Goal: Task Accomplishment & Management: Manage account settings

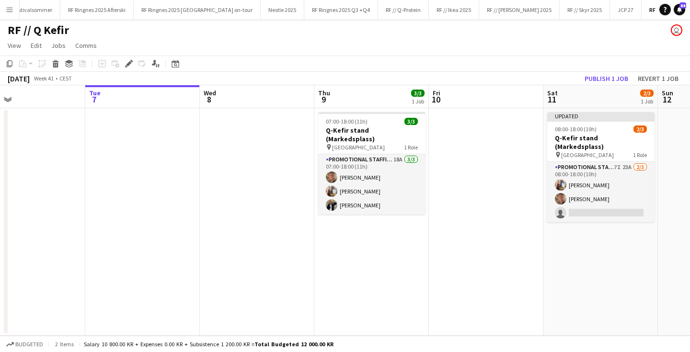
scroll to position [0, 259]
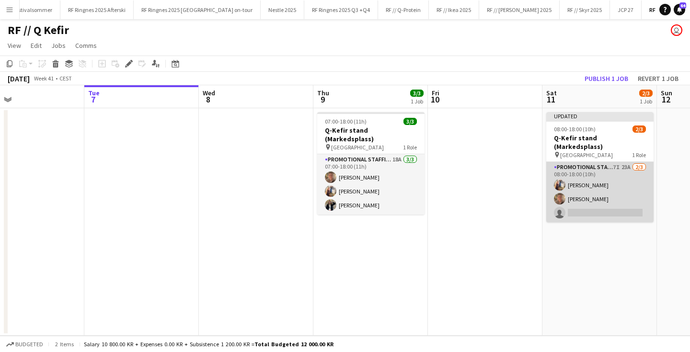
click at [607, 182] on app-card-role "Promotional Staffing (Brand Ambassadors) 7I 23A [DATE] 08:00-18:00 (10h) [PERSO…" at bounding box center [599, 192] width 107 height 60
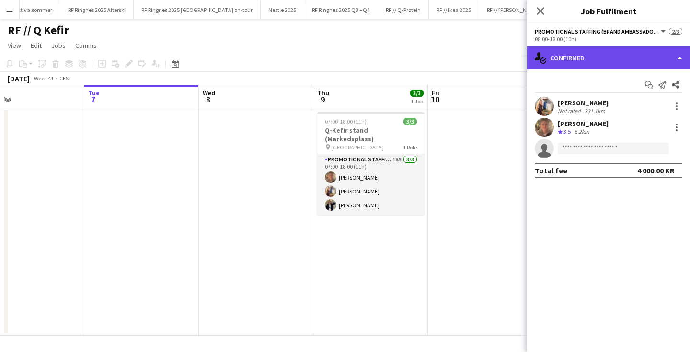
click at [612, 68] on div "single-neutral-actions-check-2 Confirmed" at bounding box center [608, 57] width 163 height 23
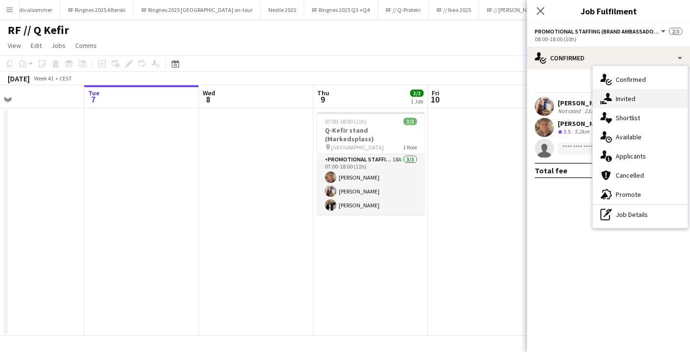
click at [610, 105] on div "single-neutral-actions-share-1 Invited" at bounding box center [640, 98] width 95 height 19
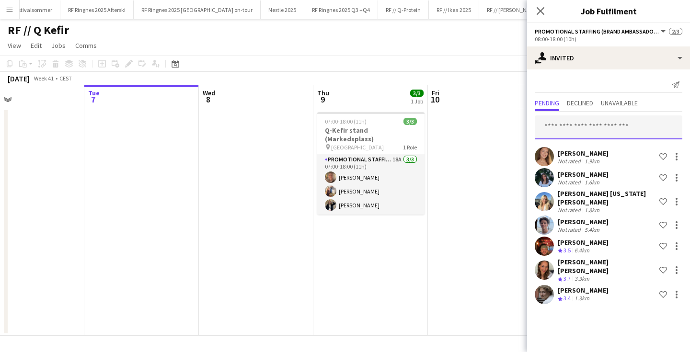
click at [602, 117] on input "text" at bounding box center [609, 128] width 148 height 24
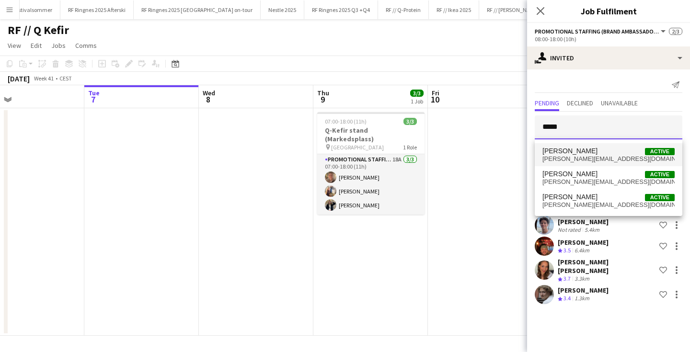
type input "*****"
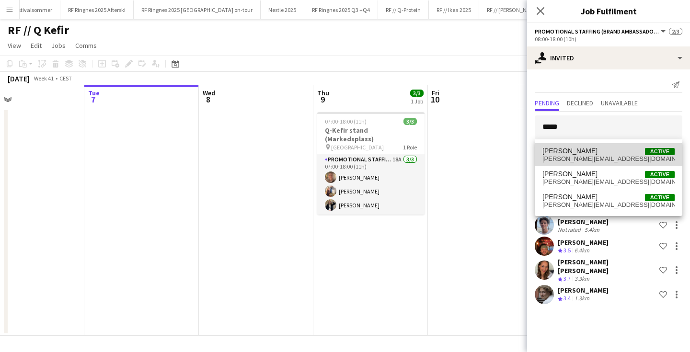
click at [596, 157] on span "[PERSON_NAME][EMAIL_ADDRESS][DOMAIN_NAME]" at bounding box center [609, 159] width 132 height 8
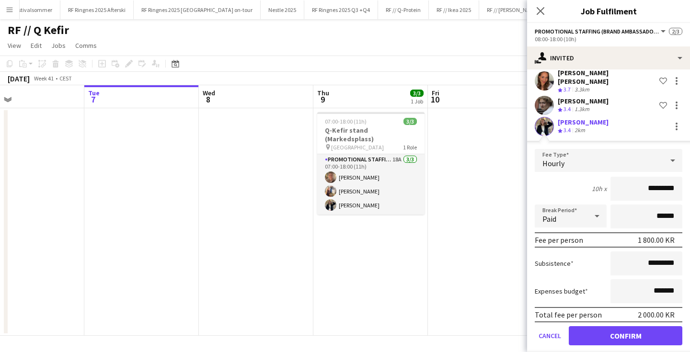
scroll to position [189, 0]
click at [613, 327] on button "Confirm" at bounding box center [626, 336] width 114 height 19
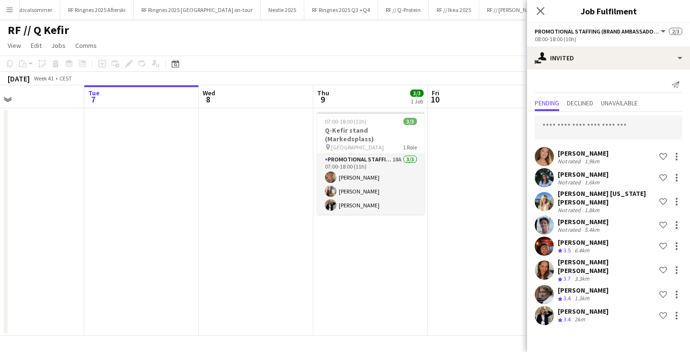
scroll to position [0, 0]
click at [605, 129] on input "text" at bounding box center [609, 128] width 148 height 24
type input "*********"
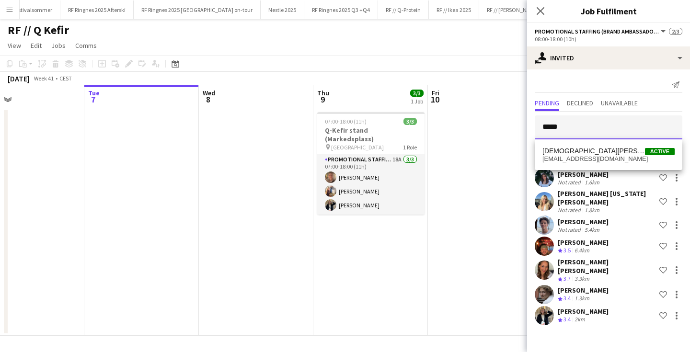
type input "*****"
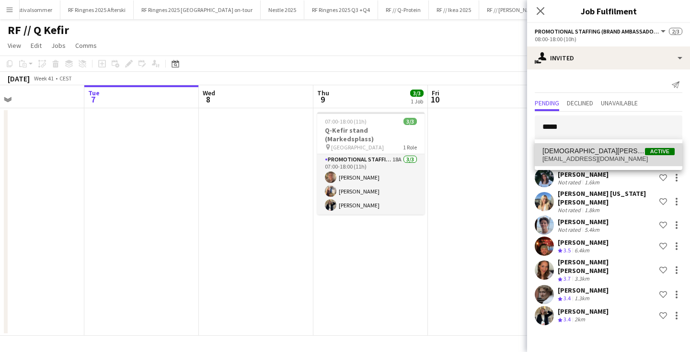
drag, startPoint x: 603, startPoint y: 137, endPoint x: 612, endPoint y: 152, distance: 18.0
click at [612, 152] on span "[DEMOGRAPHIC_DATA][PERSON_NAME] Active" at bounding box center [609, 151] width 132 height 8
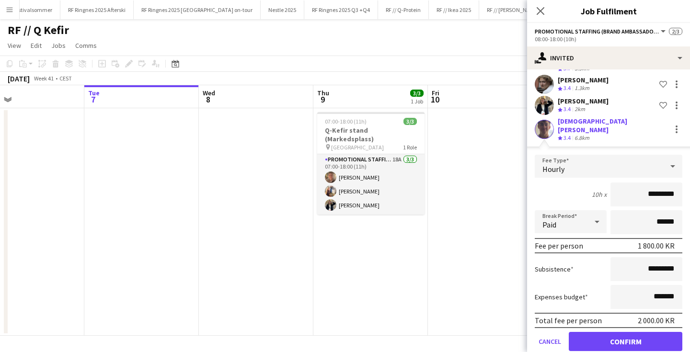
scroll to position [210, 0]
click at [608, 333] on button "Confirm" at bounding box center [626, 342] width 114 height 19
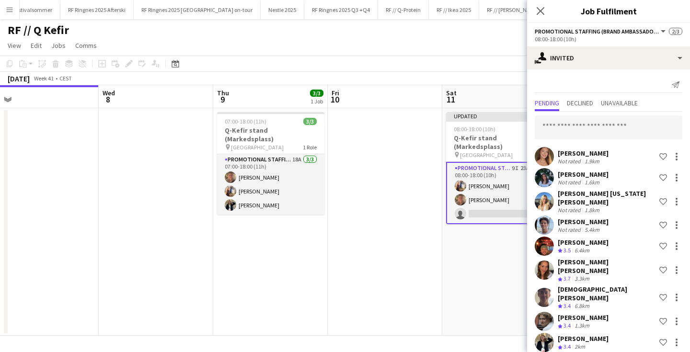
scroll to position [0, 433]
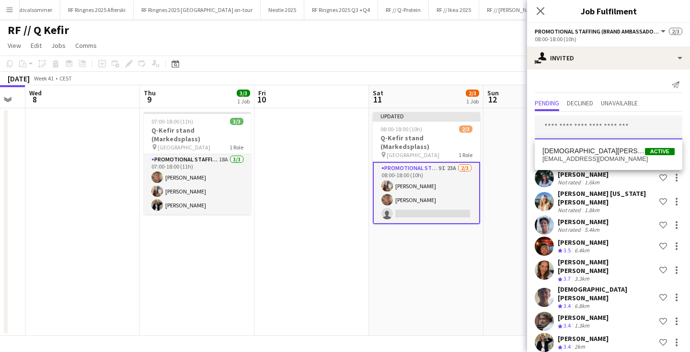
click at [578, 129] on input "text" at bounding box center [609, 128] width 148 height 24
type input "*****"
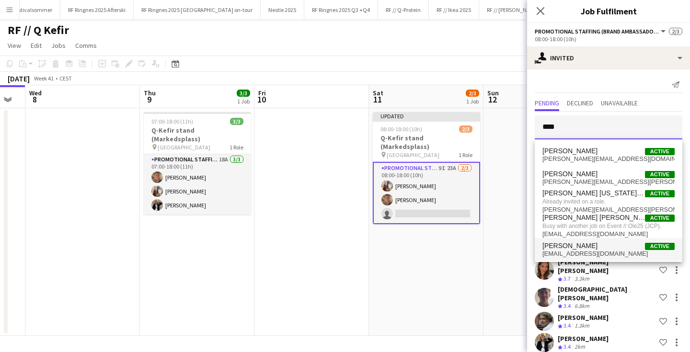
type input "****"
click at [589, 242] on span "[PERSON_NAME]" at bounding box center [570, 246] width 55 height 8
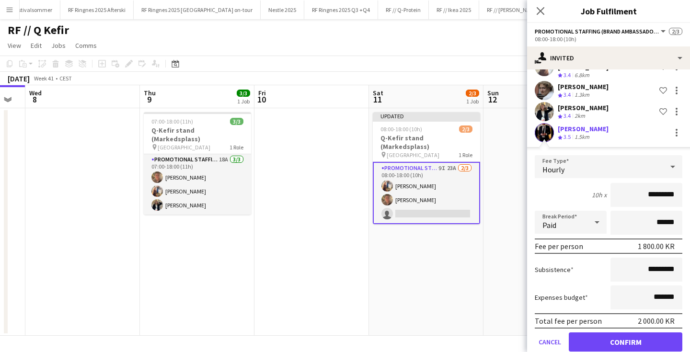
click at [616, 333] on button "Confirm" at bounding box center [626, 342] width 114 height 19
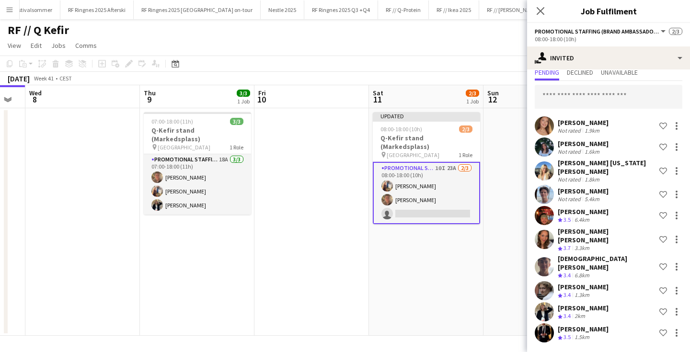
scroll to position [13, 0]
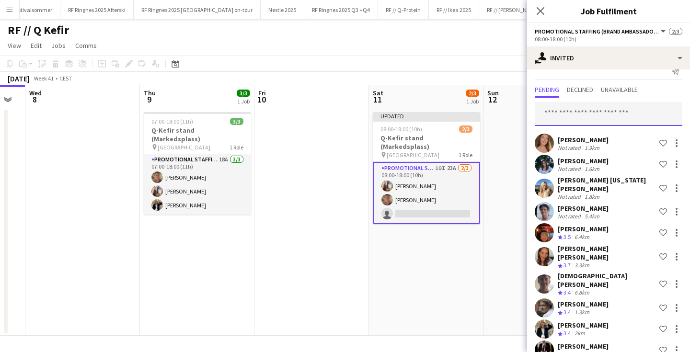
click at [613, 104] on input "text" at bounding box center [609, 114] width 148 height 24
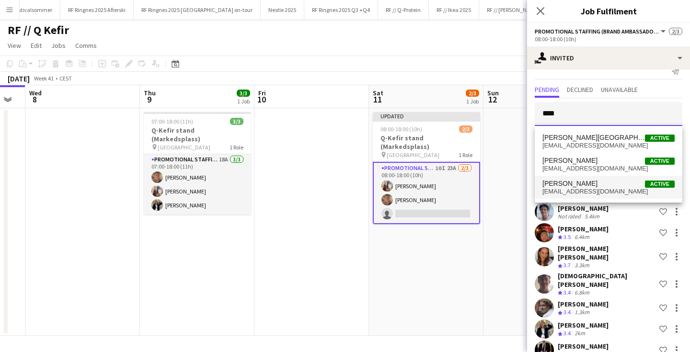
type input "****"
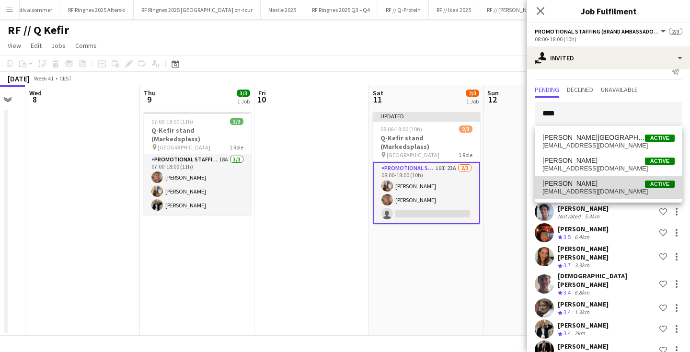
click at [598, 183] on span "[PERSON_NAME]" at bounding box center [570, 184] width 55 height 8
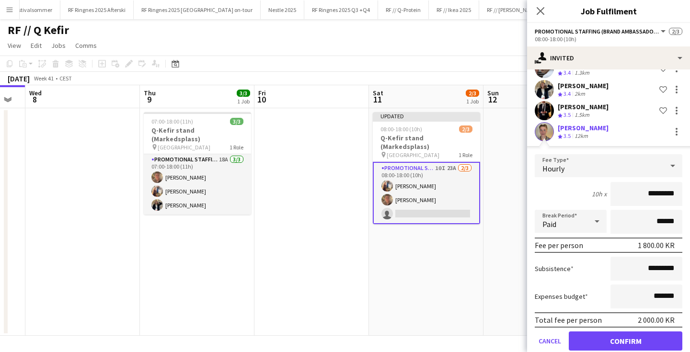
scroll to position [252, 0]
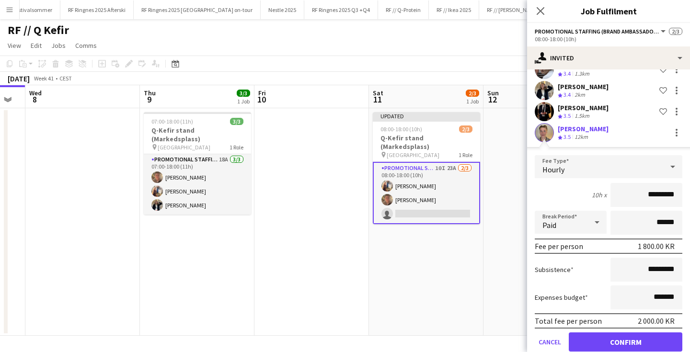
click at [614, 333] on button "Confirm" at bounding box center [626, 342] width 114 height 19
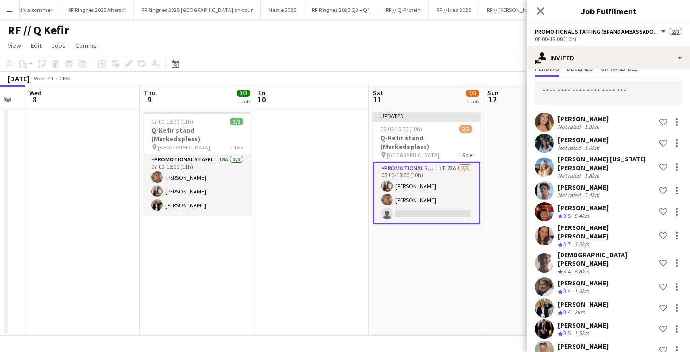
scroll to position [0, 0]
click at [608, 94] on input "text" at bounding box center [609, 93] width 148 height 24
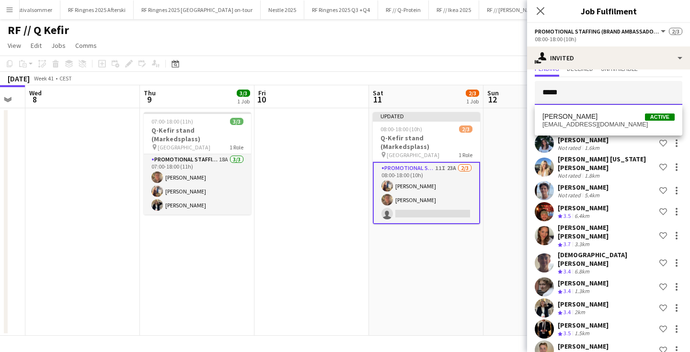
type input "*****"
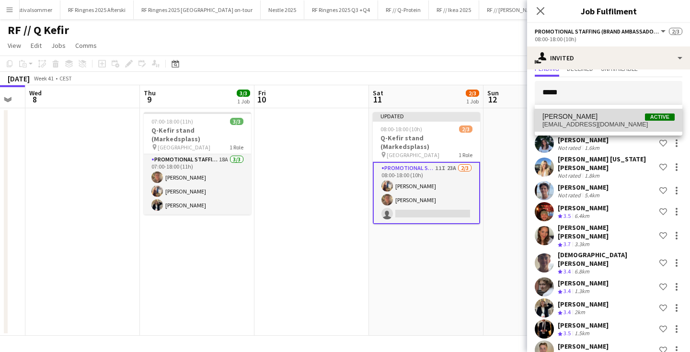
drag, startPoint x: 608, startPoint y: 94, endPoint x: 614, endPoint y: 117, distance: 23.5
click at [598, 117] on span "[PERSON_NAME]" at bounding box center [570, 117] width 55 height 8
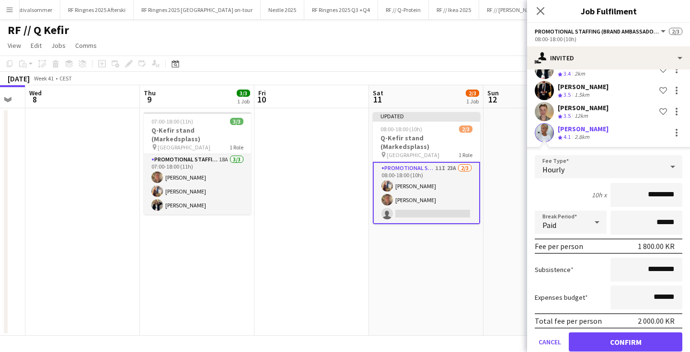
click at [603, 333] on button "Confirm" at bounding box center [626, 342] width 114 height 19
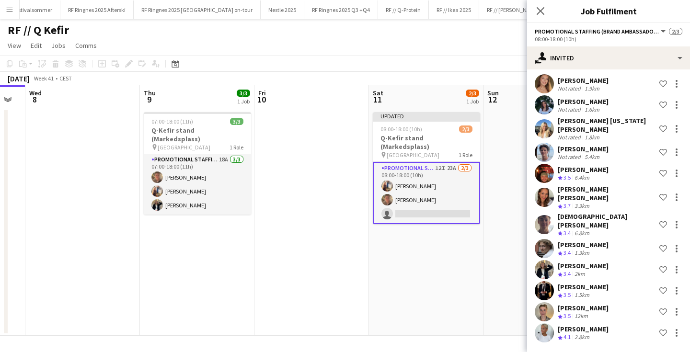
scroll to position [56, 0]
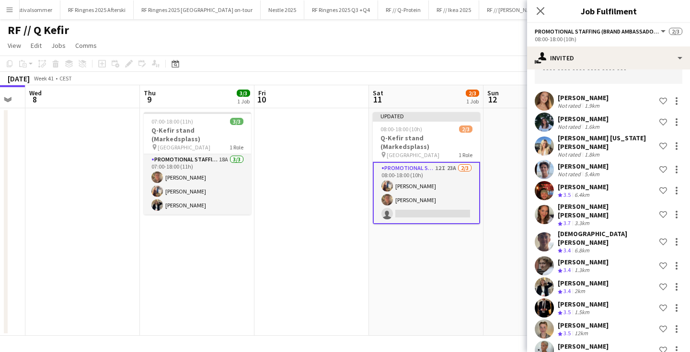
click at [473, 254] on app-date-cell "Updated 08:00-18:00 (10h) 2/3 Q-Kefir stand (Markedsplass) pin Oslo 1 Role Prom…" at bounding box center [426, 222] width 115 height 228
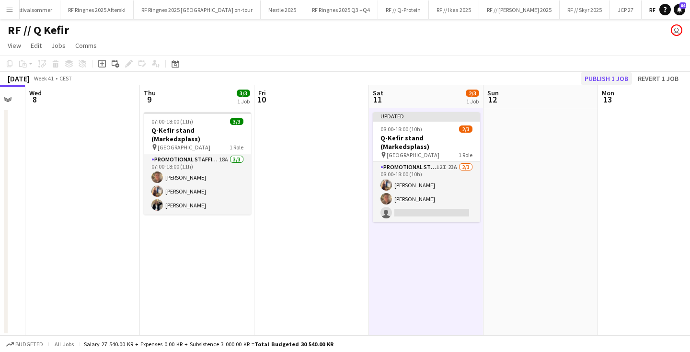
click at [600, 81] on button "Publish 1 job" at bounding box center [606, 78] width 51 height 12
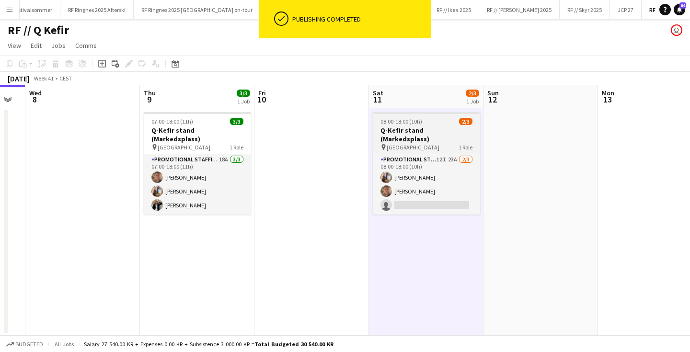
click at [444, 143] on div "pin Oslo 1 Role" at bounding box center [426, 147] width 107 height 8
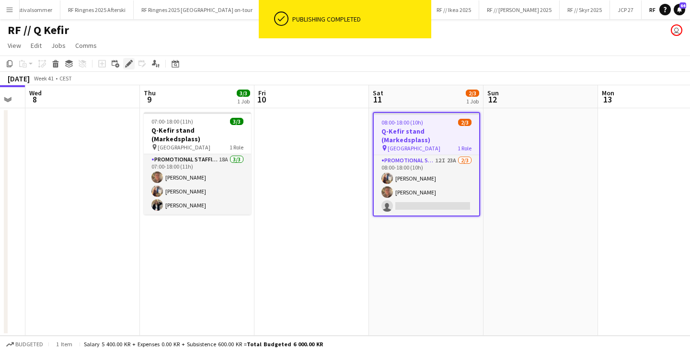
click at [130, 68] on div "Edit" at bounding box center [129, 64] width 12 height 12
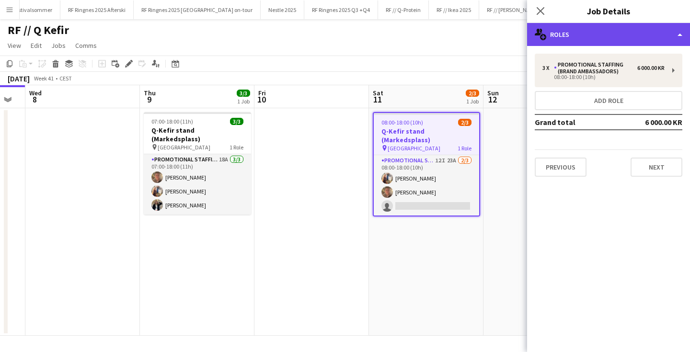
click at [578, 40] on div "multiple-users-add Roles" at bounding box center [608, 34] width 163 height 23
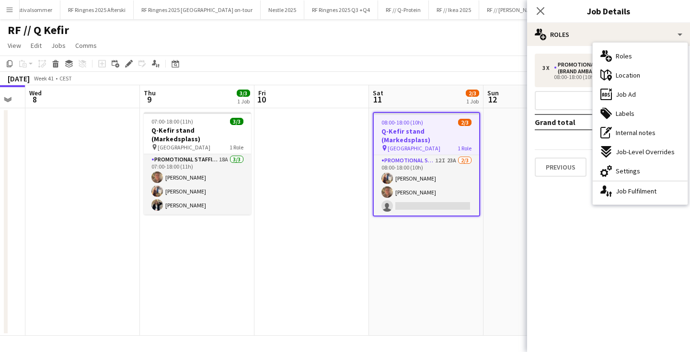
click at [573, 195] on mat-expansion-panel "pencil3 General details 3 x Promotional Staffing (Brand Ambassadors) 6 000.00 K…" at bounding box center [608, 199] width 163 height 306
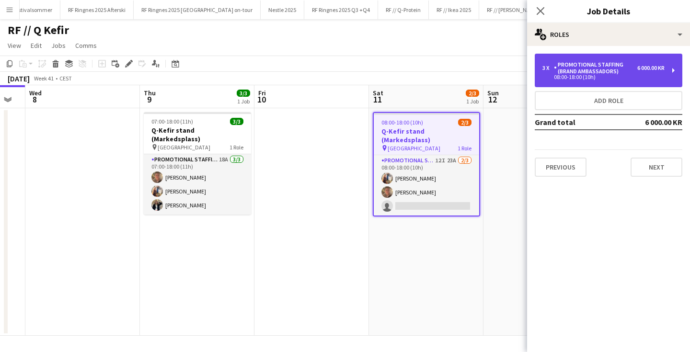
click at [611, 61] on div "3 x Promotional Staffing (Brand Ambassadors) 6 000.00 KR 08:00-18:00 (10h)" at bounding box center [609, 71] width 148 height 34
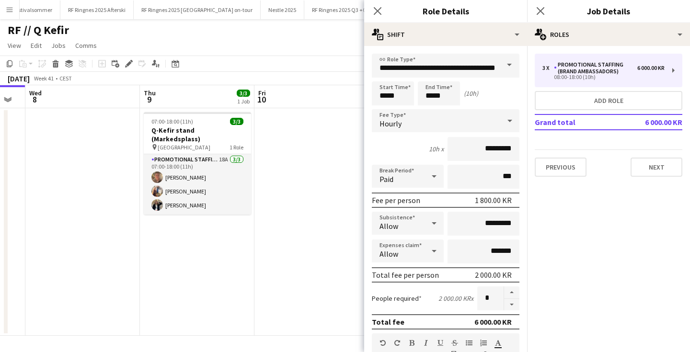
click at [352, 231] on app-date-cell at bounding box center [312, 222] width 115 height 228
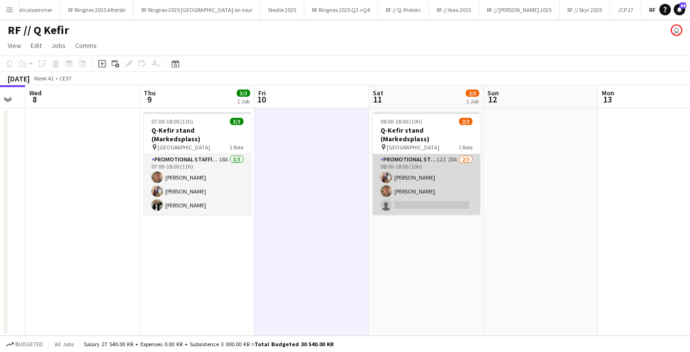
drag, startPoint x: 442, startPoint y: 184, endPoint x: 465, endPoint y: 162, distance: 31.9
click at [442, 184] on app-card-role "Promotional Staffing (Brand Ambassadors) 12I 23A [DATE] 08:00-18:00 (10h) [PERS…" at bounding box center [426, 184] width 107 height 60
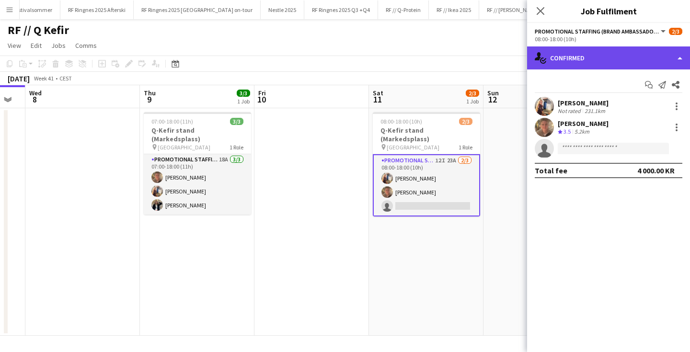
click at [602, 52] on div "single-neutral-actions-check-2 Confirmed" at bounding box center [608, 57] width 163 height 23
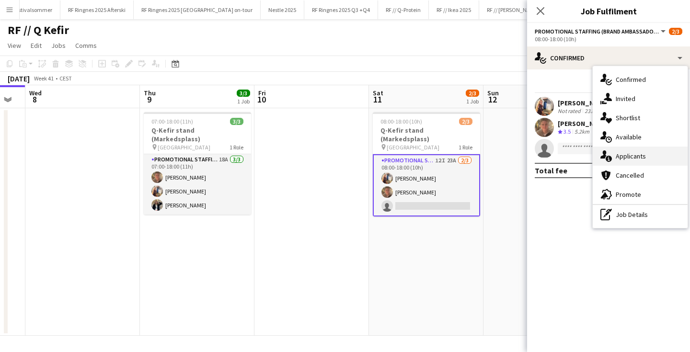
click at [627, 152] on span "Applicants" at bounding box center [631, 156] width 30 height 9
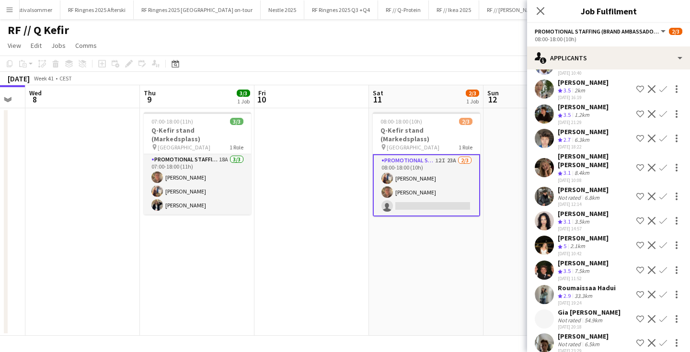
scroll to position [257, 0]
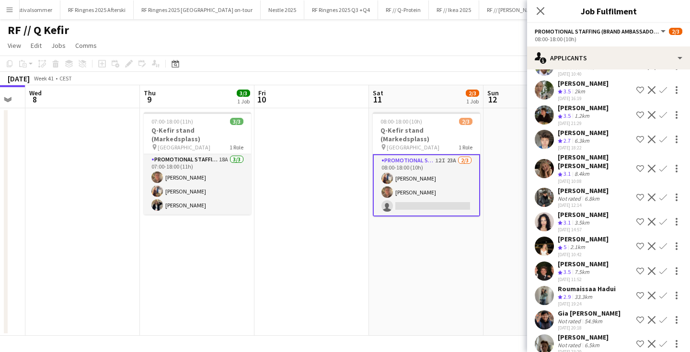
click at [547, 159] on app-user-avatar at bounding box center [544, 168] width 19 height 19
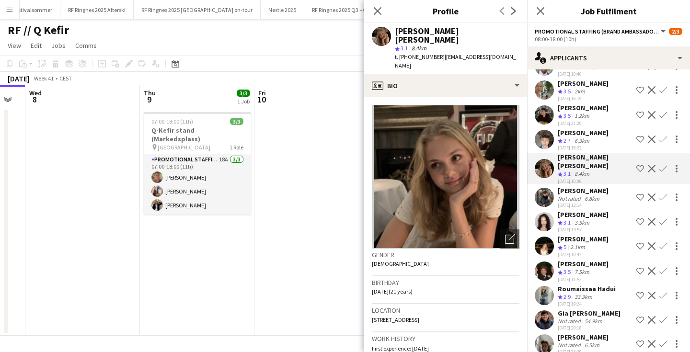
click at [547, 159] on app-user-avatar at bounding box center [544, 168] width 19 height 19
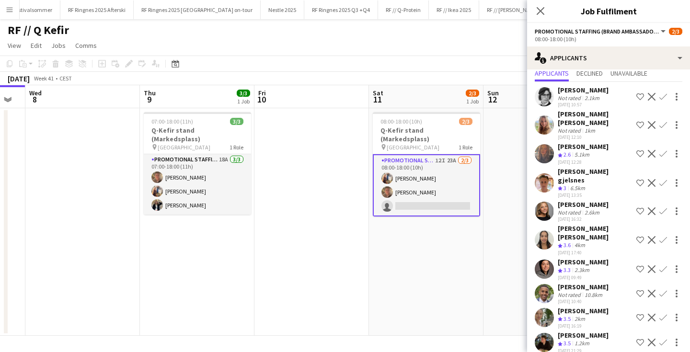
scroll to position [29, 0]
click at [544, 121] on app-user-avatar at bounding box center [544, 125] width 19 height 19
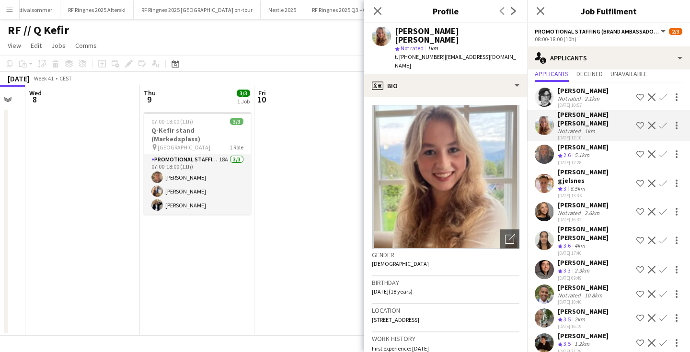
click at [547, 93] on app-user-avatar at bounding box center [544, 97] width 19 height 19
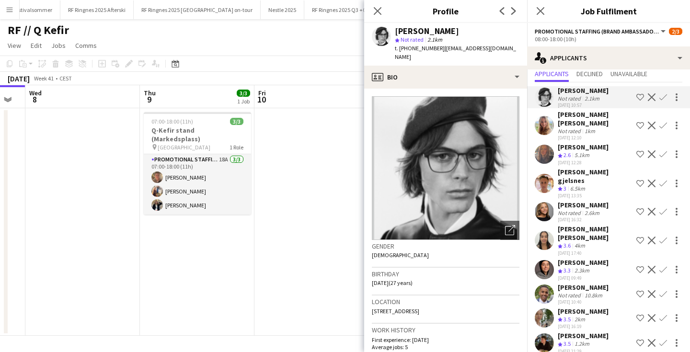
click at [547, 93] on app-user-avatar at bounding box center [544, 97] width 19 height 19
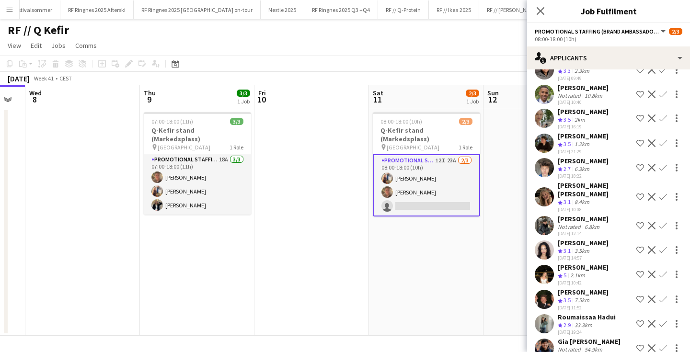
scroll to position [231, 0]
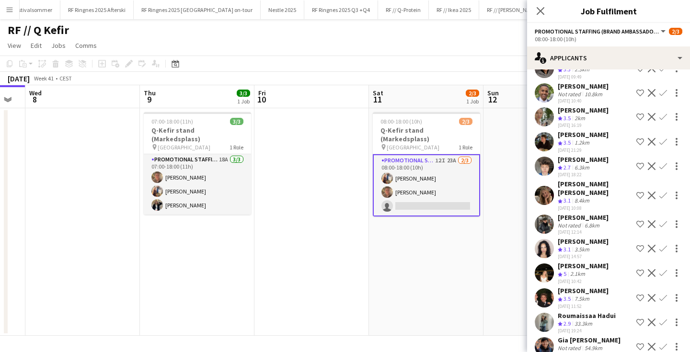
click at [546, 264] on app-user-avatar at bounding box center [544, 273] width 19 height 19
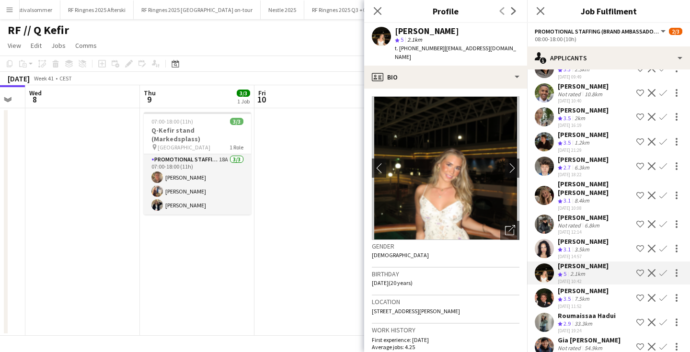
click at [547, 239] on app-user-avatar at bounding box center [544, 248] width 19 height 19
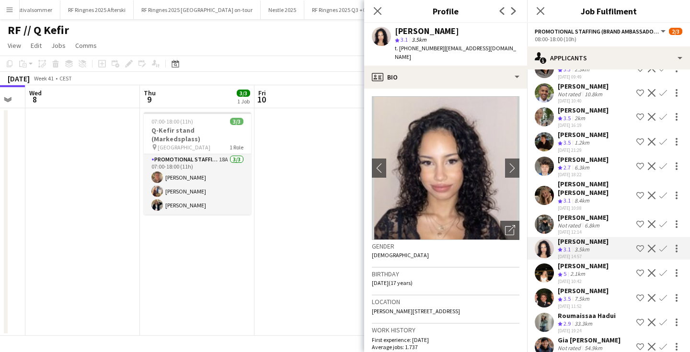
click at [547, 264] on app-user-avatar at bounding box center [544, 273] width 19 height 19
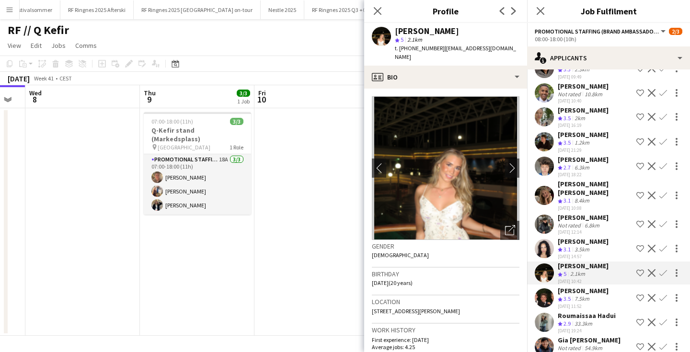
click at [549, 239] on app-user-avatar at bounding box center [544, 248] width 19 height 19
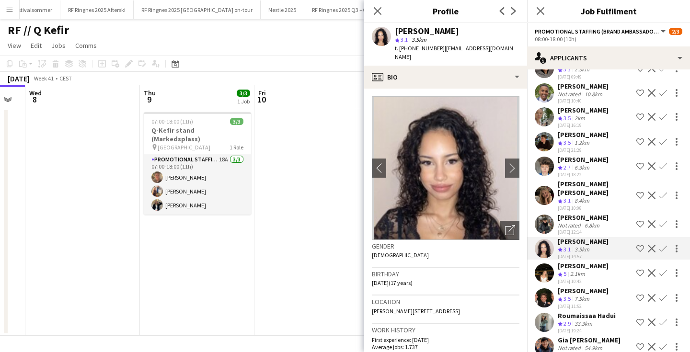
click at [554, 215] on div at bounding box center [544, 224] width 19 height 19
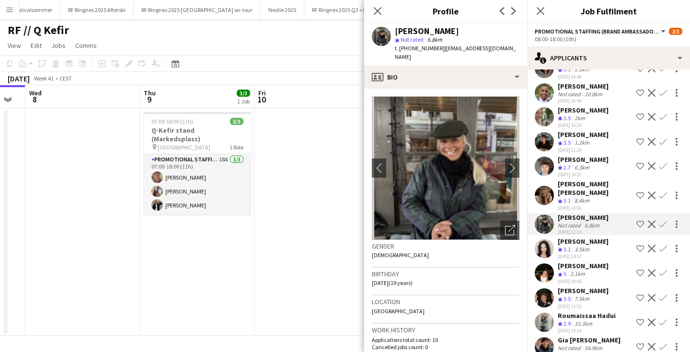
click at [548, 186] on app-user-avatar at bounding box center [544, 195] width 19 height 19
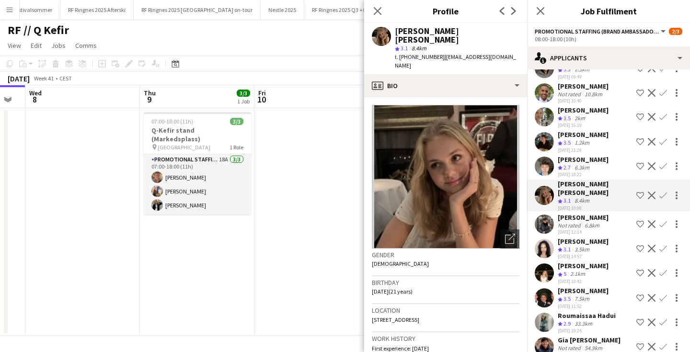
click at [547, 132] on app-user-avatar at bounding box center [544, 141] width 19 height 19
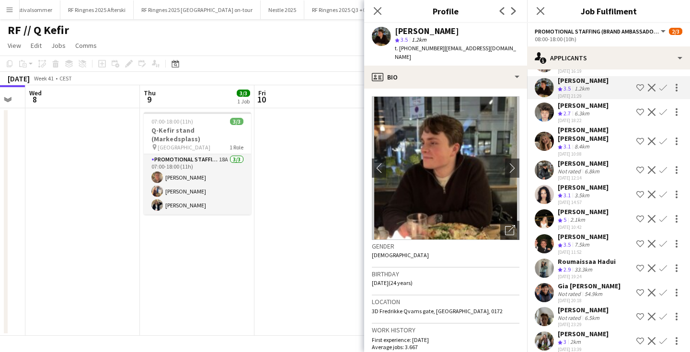
scroll to position [0, 0]
click at [549, 332] on app-user-avatar at bounding box center [544, 341] width 19 height 19
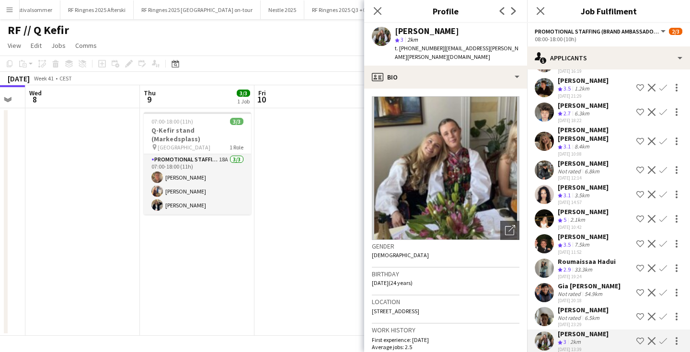
click at [550, 307] on app-user-avatar at bounding box center [544, 316] width 19 height 19
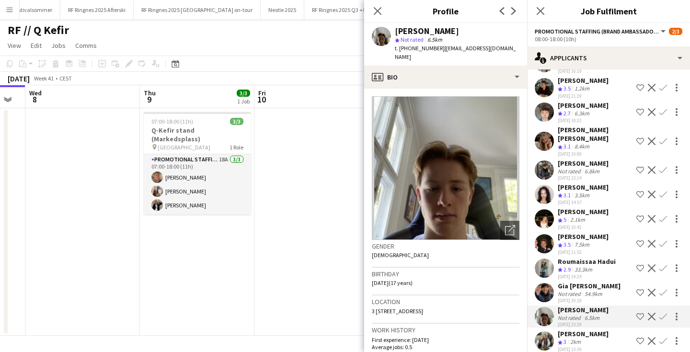
click at [551, 283] on app-user-avatar at bounding box center [544, 292] width 19 height 19
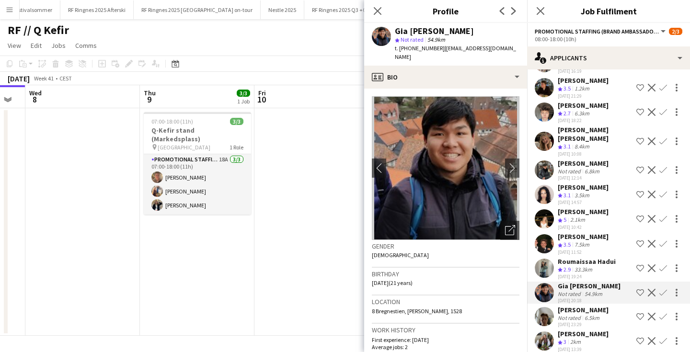
click at [549, 259] on app-user-avatar at bounding box center [544, 268] width 19 height 19
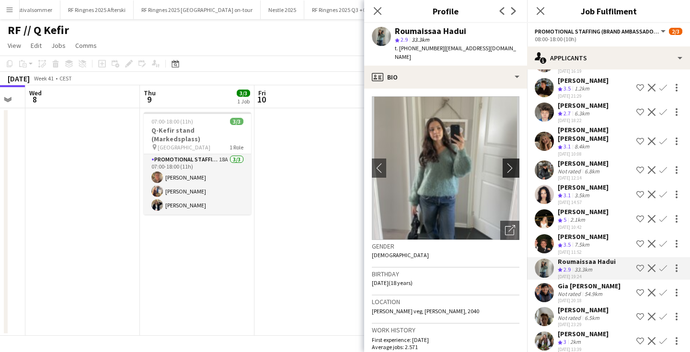
click at [513, 164] on button "chevron-right" at bounding box center [512, 168] width 19 height 19
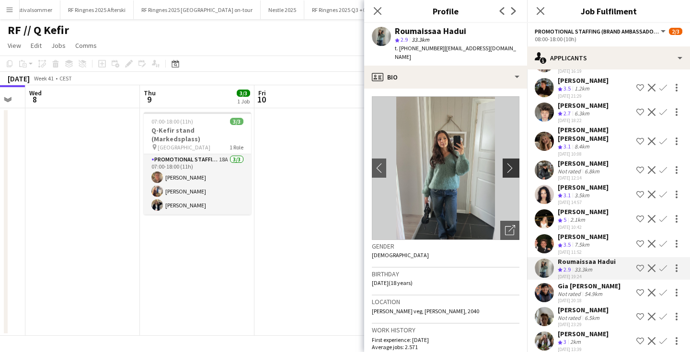
click at [515, 163] on app-icon "chevron-right" at bounding box center [512, 168] width 15 height 10
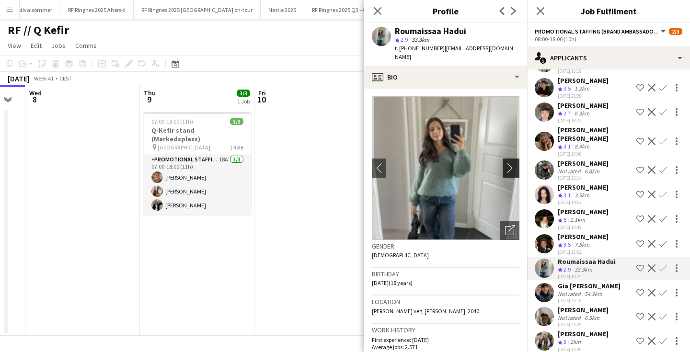
click at [515, 163] on app-icon "chevron-right" at bounding box center [512, 168] width 15 height 10
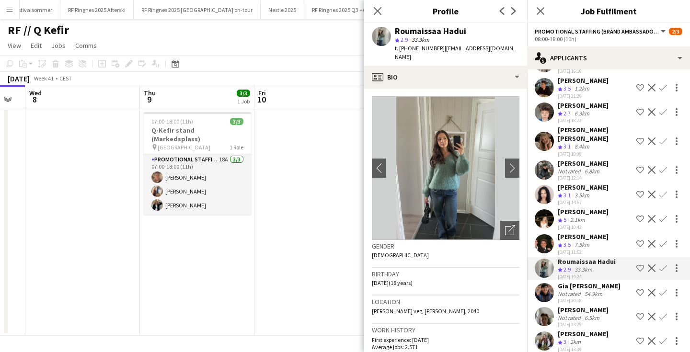
click at [549, 234] on app-user-avatar at bounding box center [544, 243] width 19 height 19
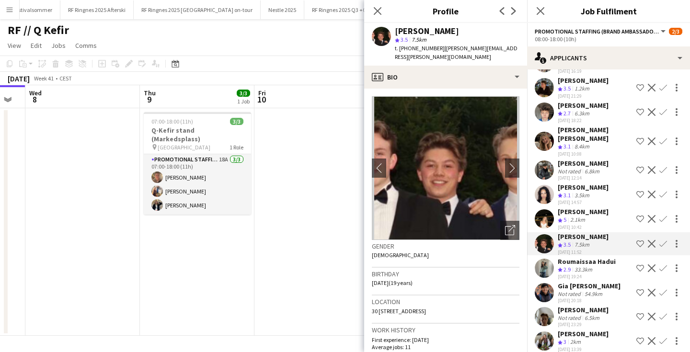
click at [551, 209] on app-user-avatar at bounding box center [544, 218] width 19 height 19
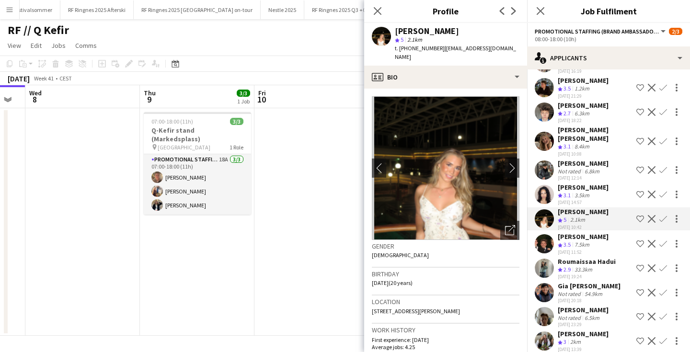
click at [666, 215] on app-icon "Confirm" at bounding box center [664, 219] width 8 height 8
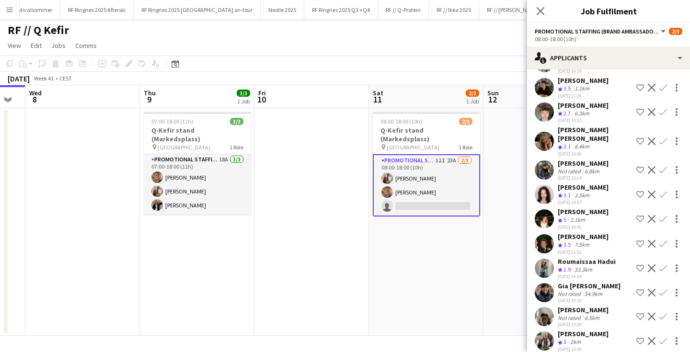
click at [663, 215] on app-icon "Confirm" at bounding box center [664, 219] width 8 height 8
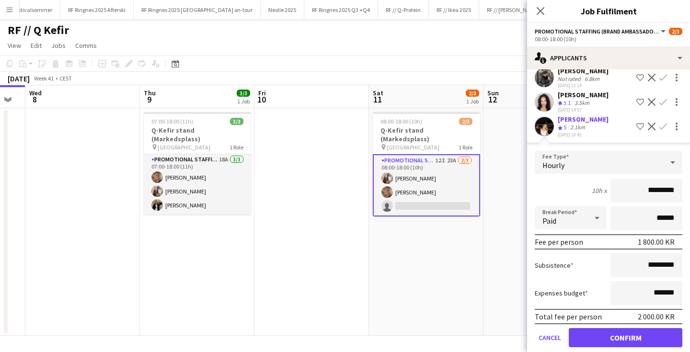
scroll to position [414, 0]
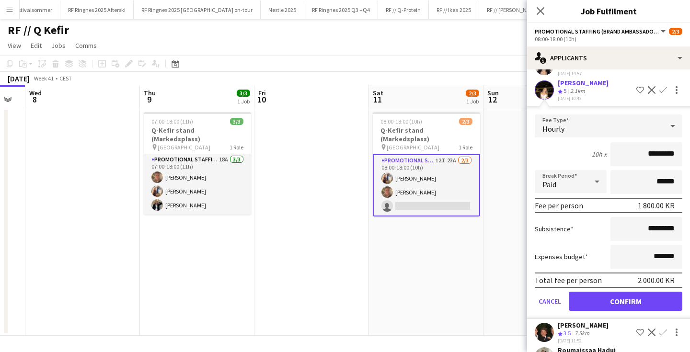
click at [620, 292] on button "Confirm" at bounding box center [626, 301] width 114 height 19
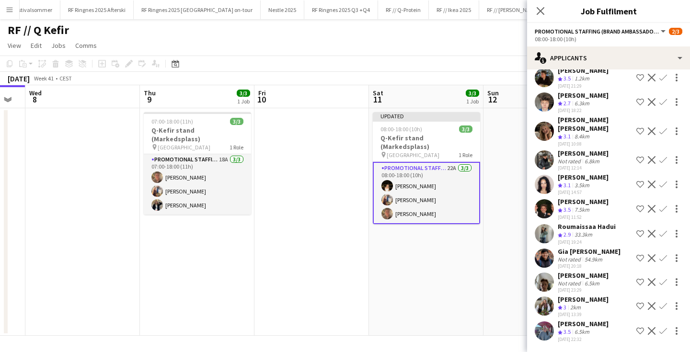
scroll to position [260, 0]
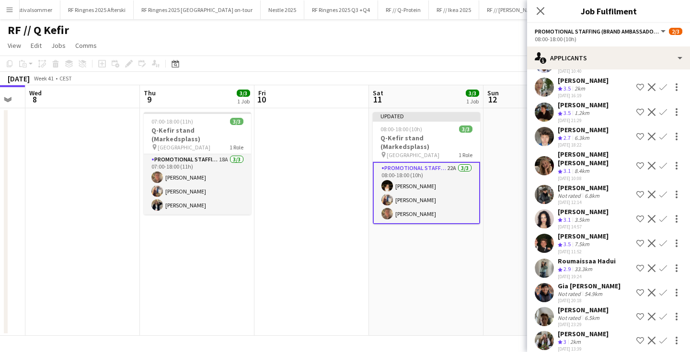
click at [408, 284] on app-date-cell "Updated 08:00-18:00 (10h) 3/3 Q-Kefir stand (Markedsplass) pin Oslo 1 Role Prom…" at bounding box center [426, 222] width 115 height 228
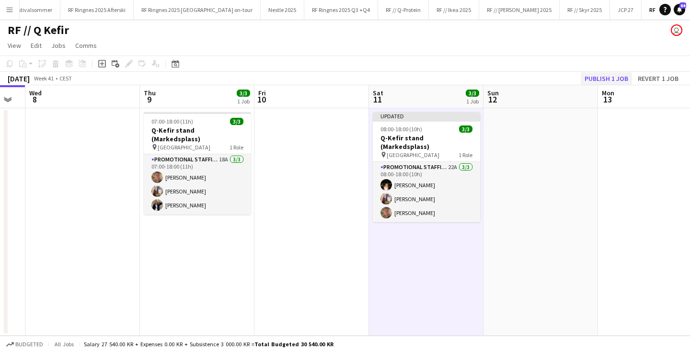
click at [596, 78] on button "Publish 1 job" at bounding box center [606, 78] width 51 height 12
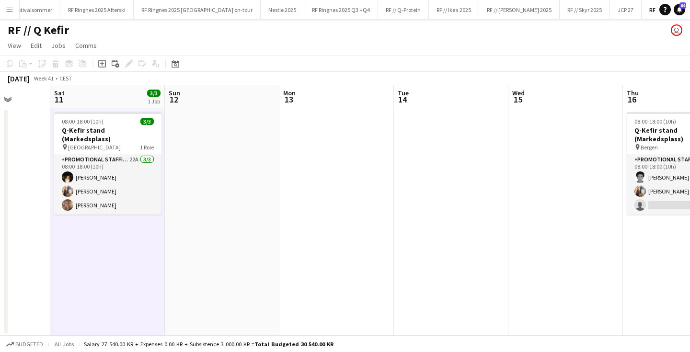
scroll to position [0, 291]
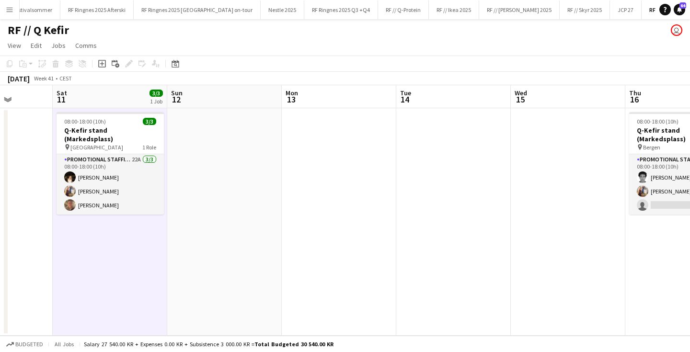
click at [325, 139] on app-date-cell at bounding box center [339, 222] width 115 height 228
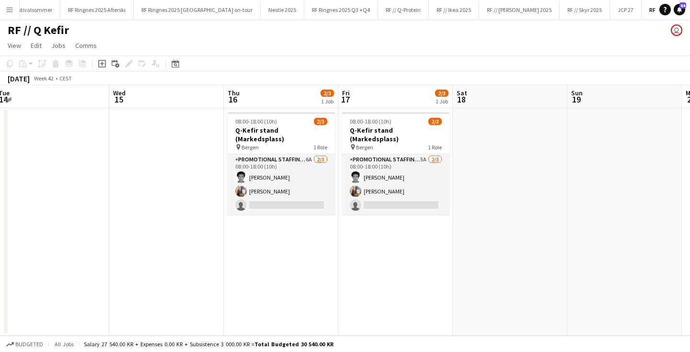
scroll to position [0, 249]
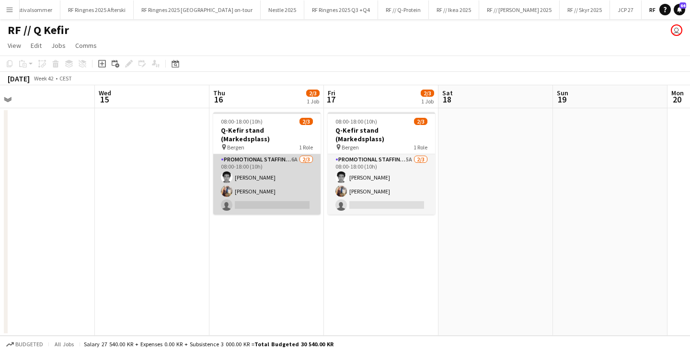
click at [266, 166] on app-card-role "Promotional Staffing (Brand Ambassadors) 6A [DATE] 08:00-18:00 (10h) [PERSON_NA…" at bounding box center [266, 184] width 107 height 60
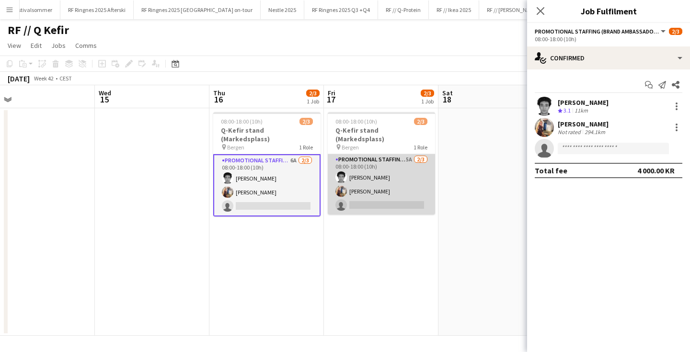
click at [346, 174] on app-card-role "Promotional Staffing (Brand Ambassadors) 5A [DATE] 08:00-18:00 (10h) [PERSON_NA…" at bounding box center [381, 184] width 107 height 60
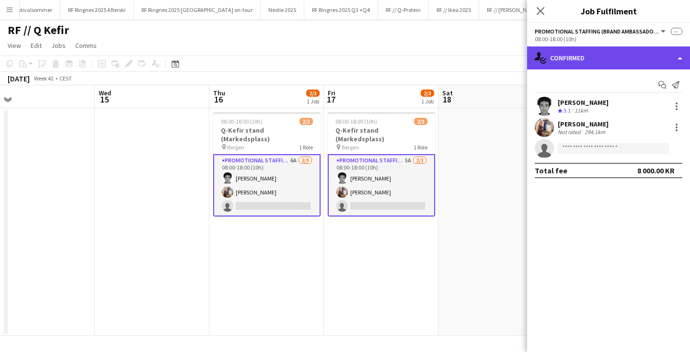
click at [576, 59] on div "single-neutral-actions-check-2 Confirmed" at bounding box center [608, 57] width 163 height 23
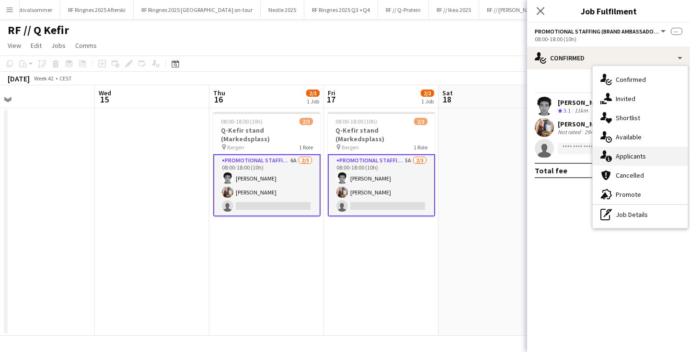
click at [629, 152] on span "Applicants" at bounding box center [631, 156] width 30 height 9
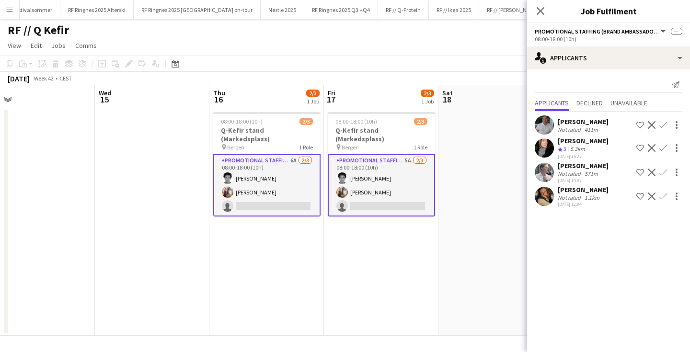
click at [541, 200] on app-user-avatar at bounding box center [544, 196] width 19 height 19
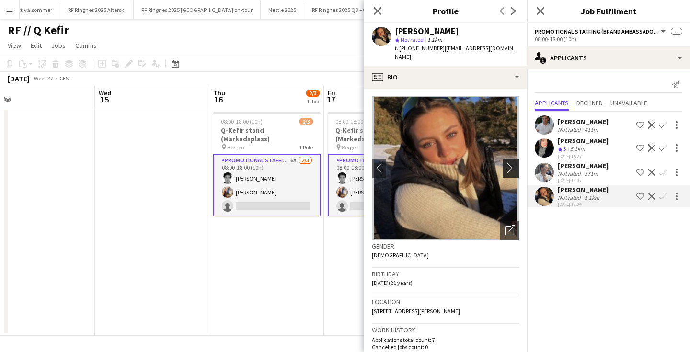
click at [512, 163] on app-icon "chevron-right" at bounding box center [512, 168] width 15 height 10
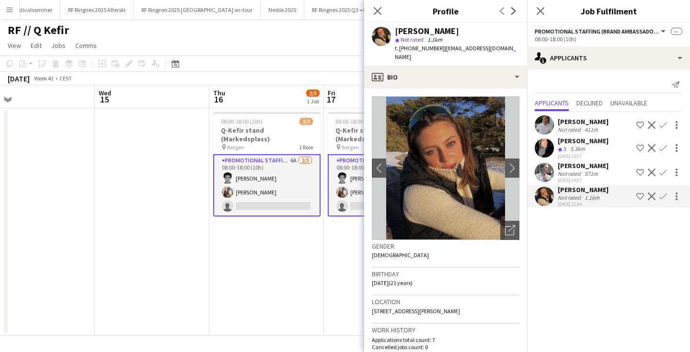
click at [282, 290] on app-date-cell "08:00-18:00 (10h) 2/3 Q-Kefir stand (Markedsplass) pin Bergen 1 Role Promotiona…" at bounding box center [266, 222] width 115 height 228
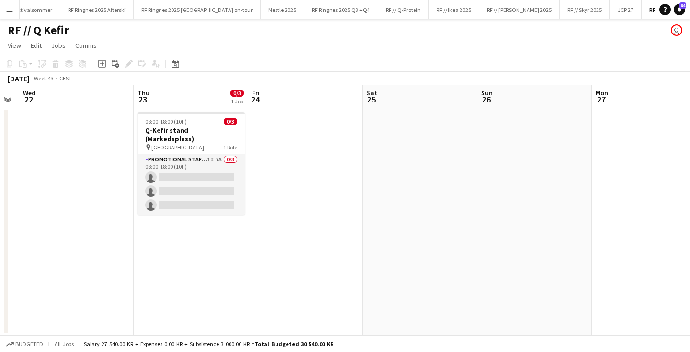
scroll to position [0, 290]
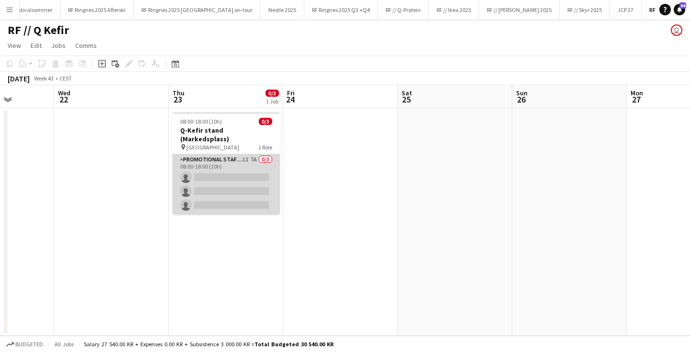
click at [243, 188] on app-card-role "Promotional Staffing (Brand Ambassadors) 1I 7A 0/3 08:00-18:00 (10h) single-neu…" at bounding box center [226, 184] width 107 height 60
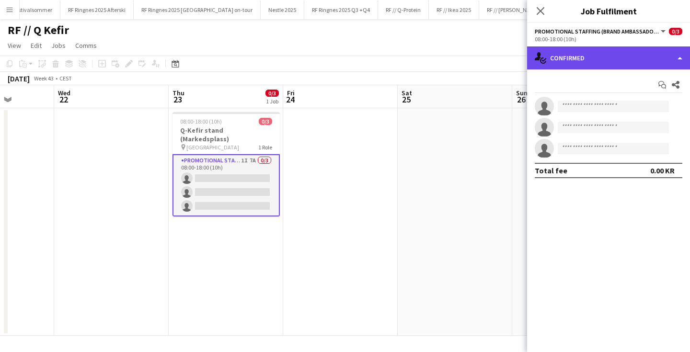
click at [583, 55] on div "single-neutral-actions-check-2 Confirmed" at bounding box center [608, 57] width 163 height 23
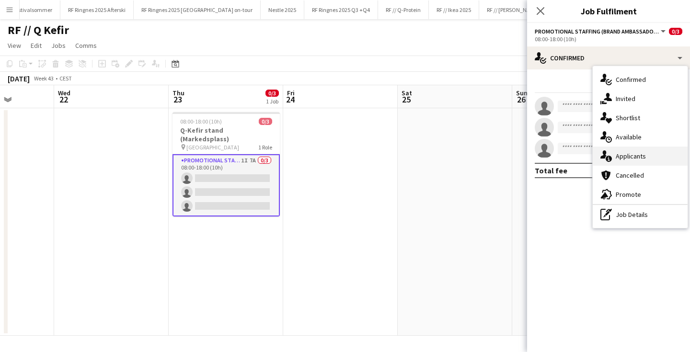
click at [630, 155] on span "Applicants" at bounding box center [631, 156] width 30 height 9
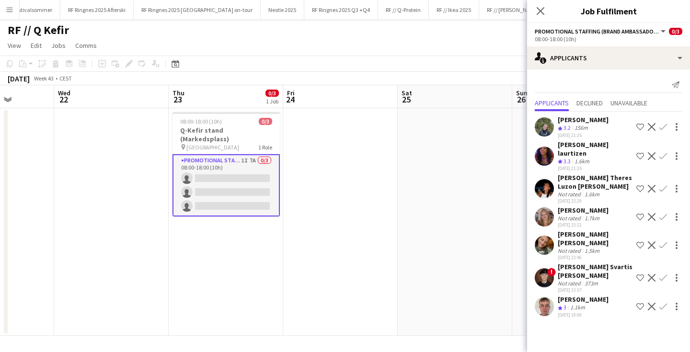
click at [550, 127] on app-user-avatar at bounding box center [544, 126] width 19 height 19
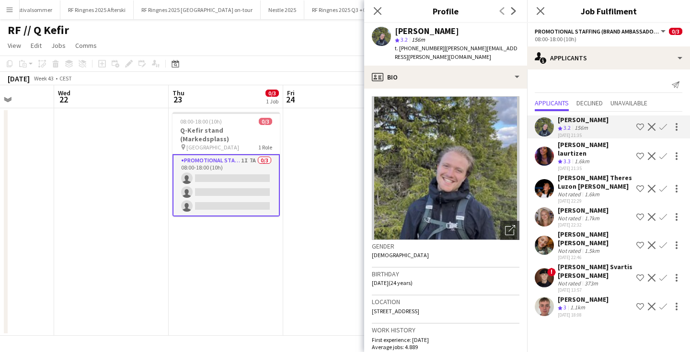
click at [663, 125] on app-icon "Confirm" at bounding box center [664, 127] width 8 height 8
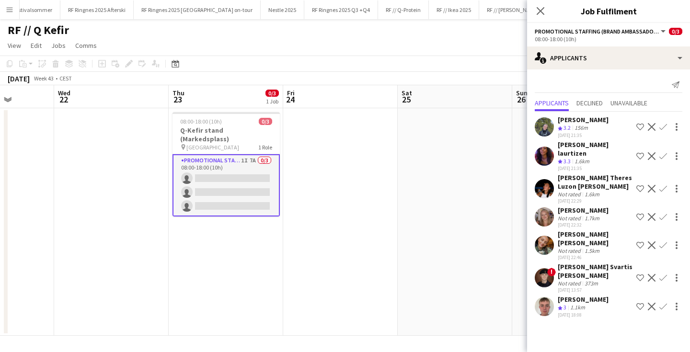
click at [662, 125] on app-icon "Confirm" at bounding box center [664, 127] width 8 height 8
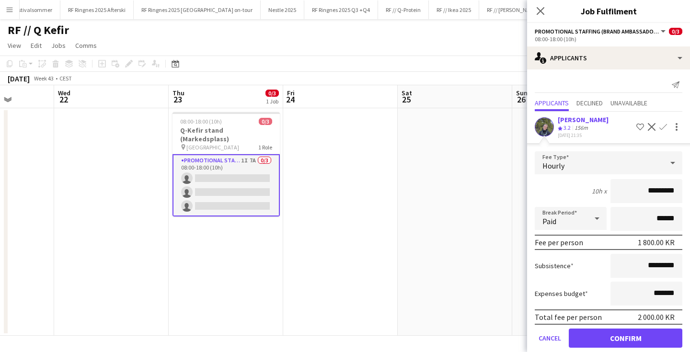
click at [621, 339] on button "Confirm" at bounding box center [626, 338] width 114 height 19
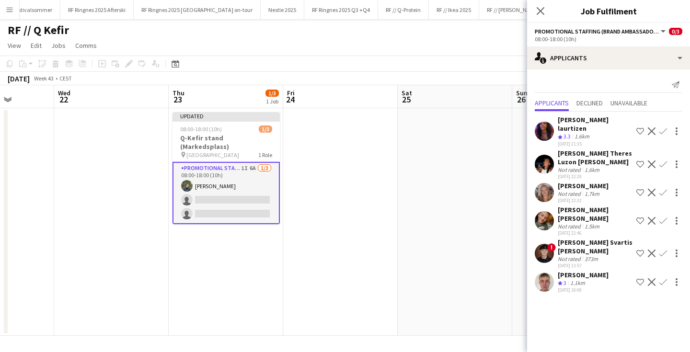
click at [546, 155] on app-user-avatar at bounding box center [544, 164] width 19 height 19
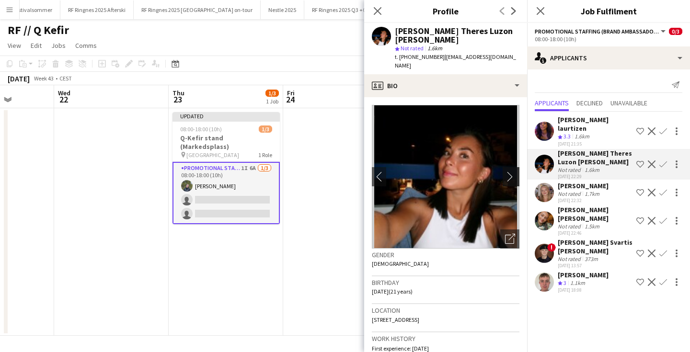
click at [515, 172] on app-icon "chevron-right" at bounding box center [512, 177] width 15 height 10
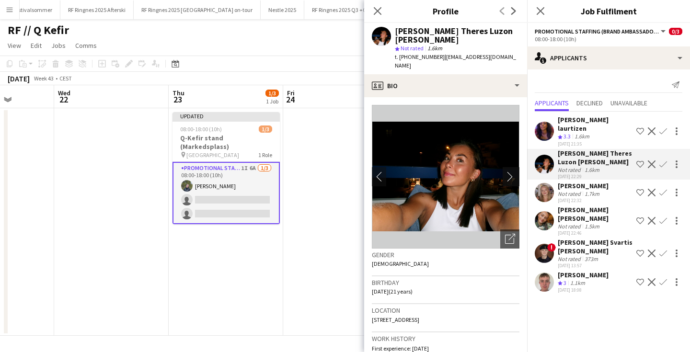
click at [511, 172] on app-icon "chevron-right" at bounding box center [512, 177] width 15 height 10
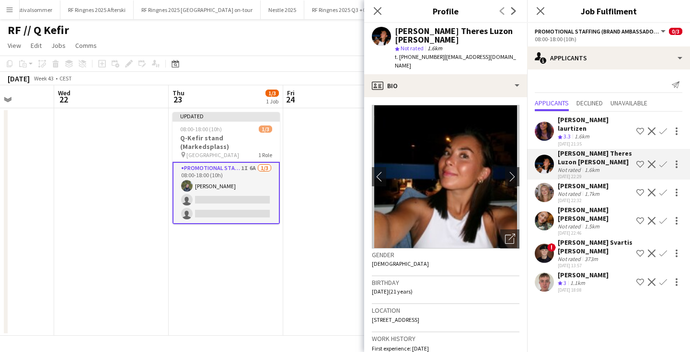
click at [546, 183] on app-user-avatar at bounding box center [544, 192] width 19 height 19
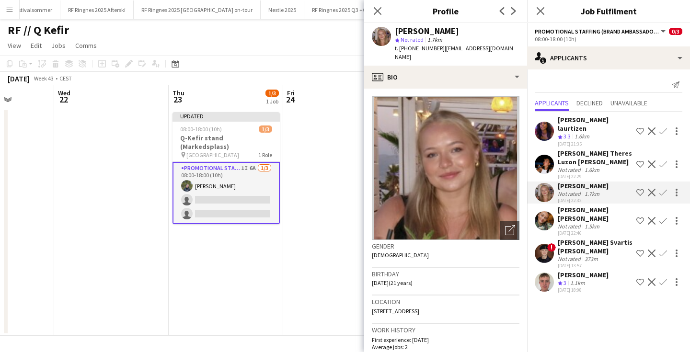
click at [547, 211] on app-user-avatar at bounding box center [544, 220] width 19 height 19
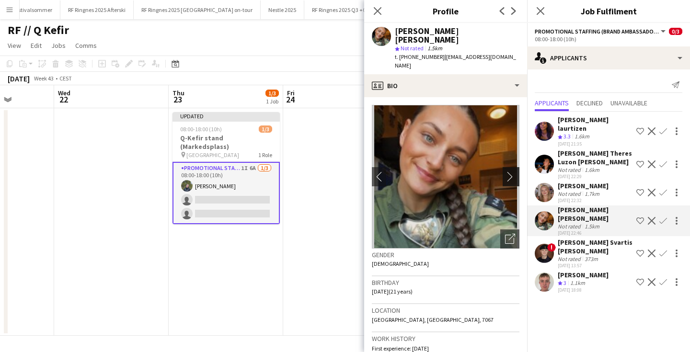
click at [516, 172] on app-icon "chevron-right" at bounding box center [512, 177] width 15 height 10
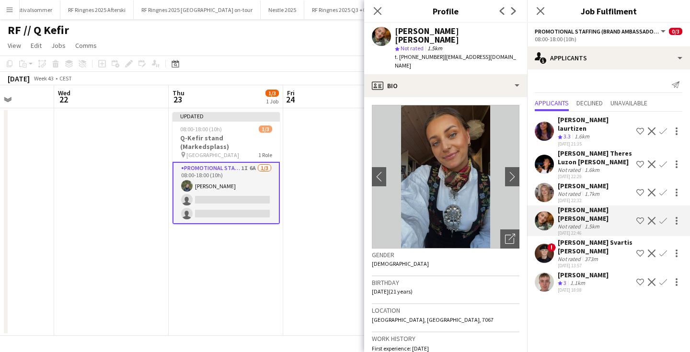
click at [547, 273] on app-user-avatar at bounding box center [544, 282] width 19 height 19
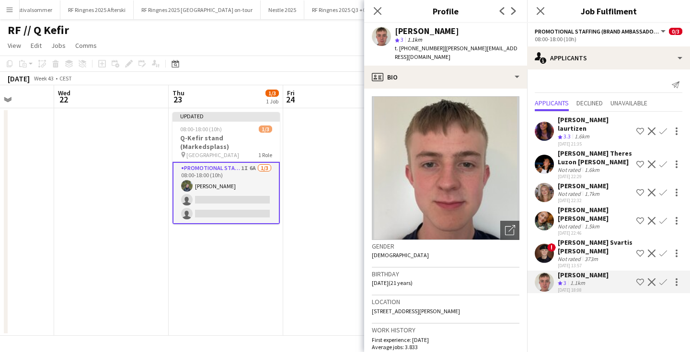
click at [546, 155] on app-user-avatar at bounding box center [544, 164] width 19 height 19
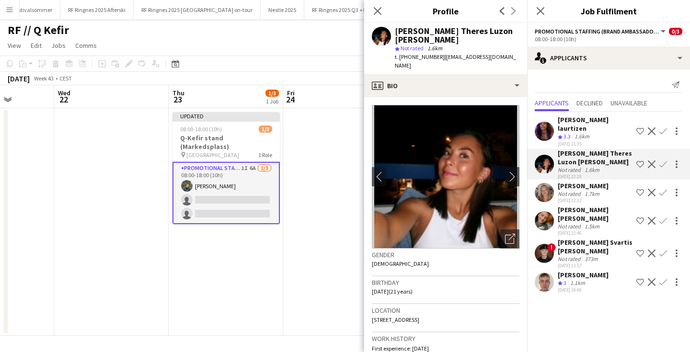
click at [665, 161] on app-icon "Confirm" at bounding box center [664, 165] width 8 height 8
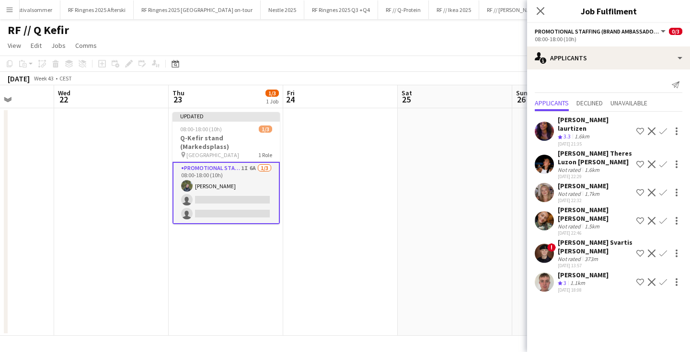
click at [665, 161] on app-icon "Confirm" at bounding box center [664, 165] width 8 height 8
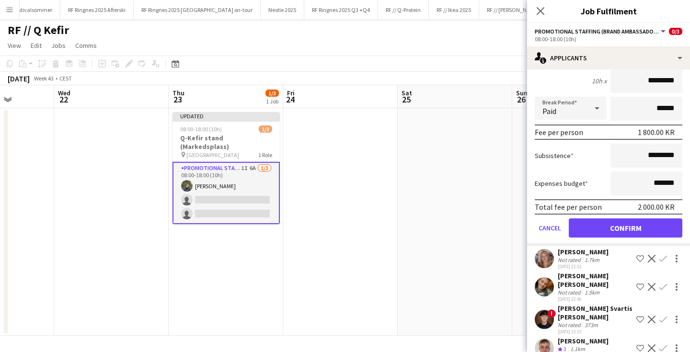
scroll to position [151, 0]
click at [626, 220] on button "Confirm" at bounding box center [626, 228] width 114 height 19
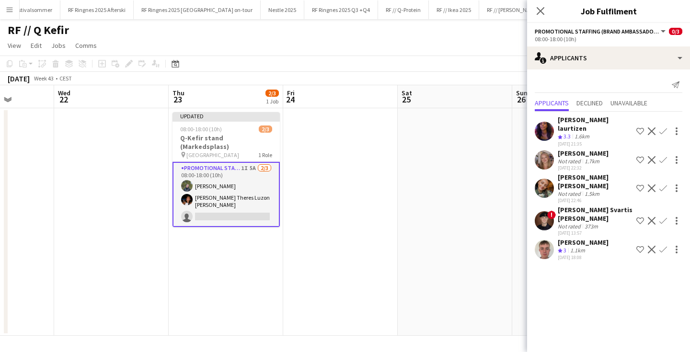
click at [548, 151] on app-user-avatar at bounding box center [544, 160] width 19 height 19
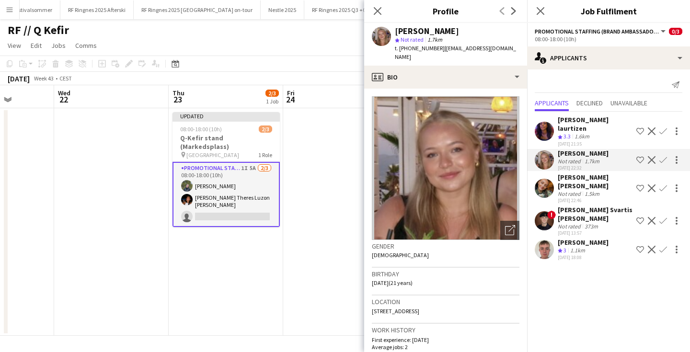
click at [539, 124] on app-user-avatar at bounding box center [544, 131] width 19 height 19
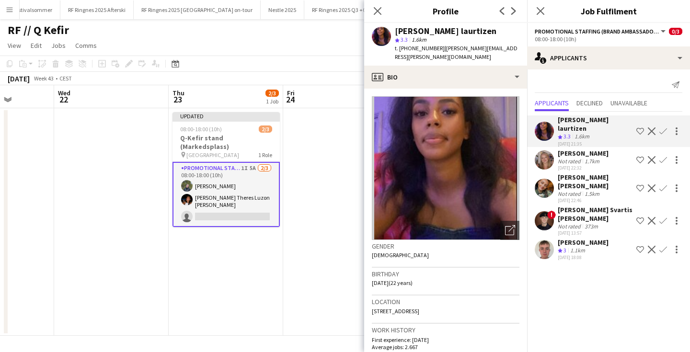
click at [548, 151] on app-user-avatar at bounding box center [544, 160] width 19 height 19
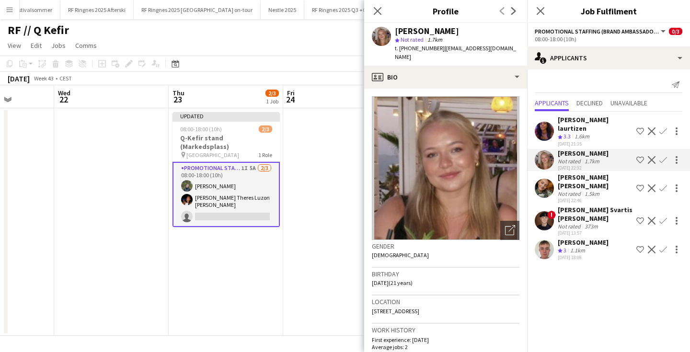
click at [553, 179] on app-user-avatar at bounding box center [544, 188] width 19 height 19
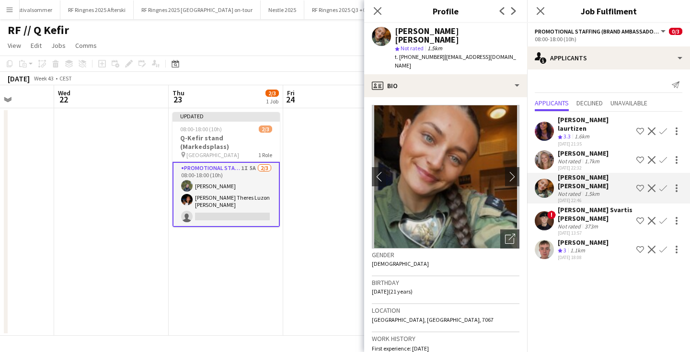
click at [664, 185] on app-icon "Confirm" at bounding box center [664, 189] width 8 height 8
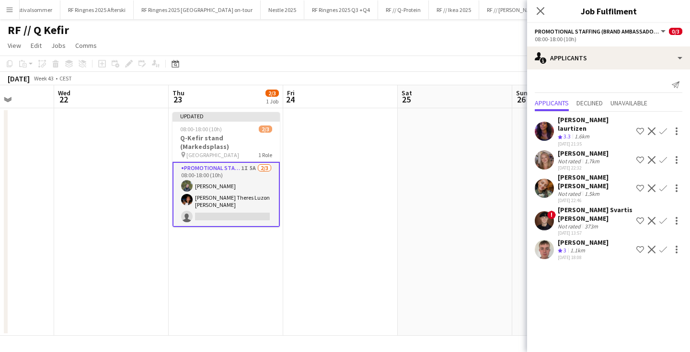
click at [664, 185] on app-icon "Confirm" at bounding box center [664, 189] width 8 height 8
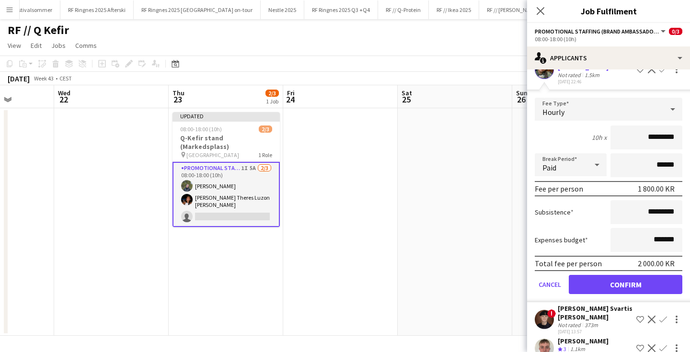
scroll to position [118, 0]
click at [616, 276] on button "Confirm" at bounding box center [626, 285] width 114 height 19
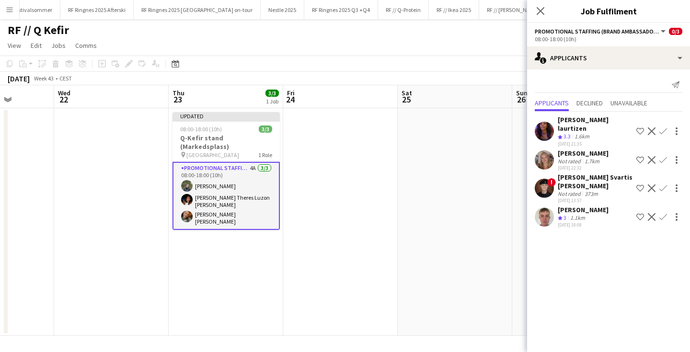
scroll to position [0, 0]
click at [398, 223] on app-date-cell at bounding box center [455, 222] width 115 height 228
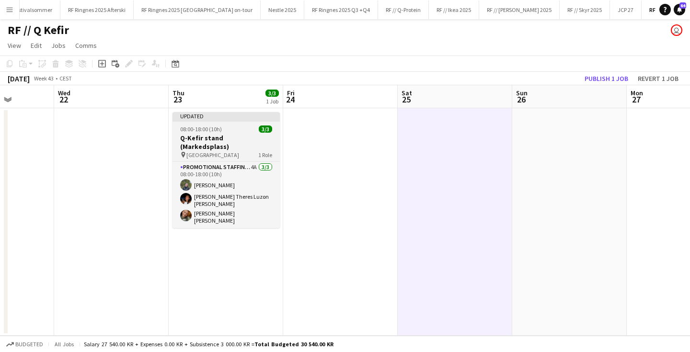
click at [243, 140] on h3 "Q-Kefir stand (Markedsplass)" at bounding box center [226, 142] width 107 height 17
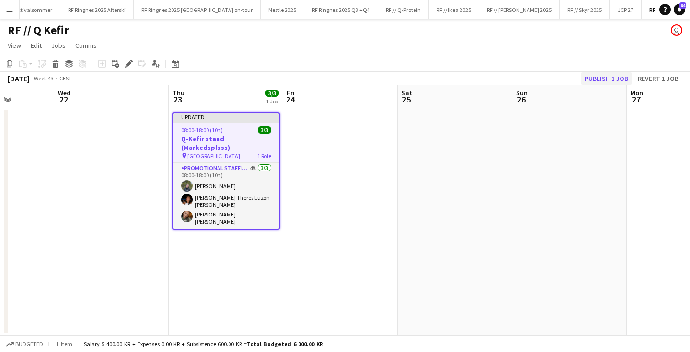
click at [609, 81] on button "Publish 1 job" at bounding box center [606, 78] width 51 height 12
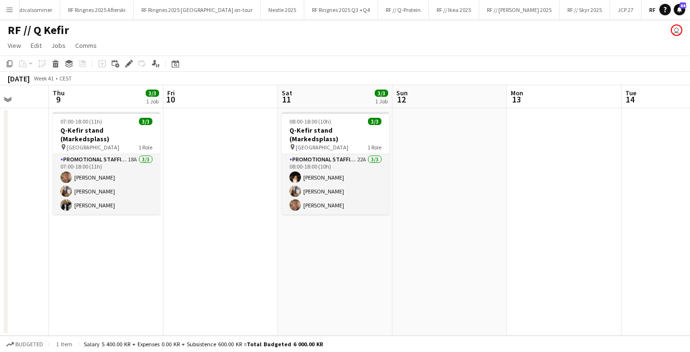
scroll to position [0, 295]
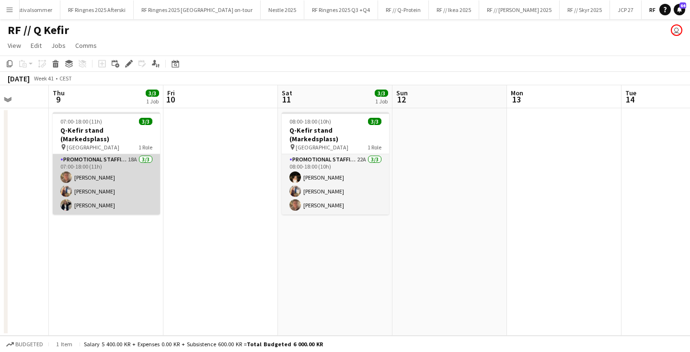
click at [111, 166] on app-card-role "Promotional Staffing (Brand Ambassadors) 18A [DATE] 07:00-18:00 (11h) [PERSON_N…" at bounding box center [106, 184] width 107 height 60
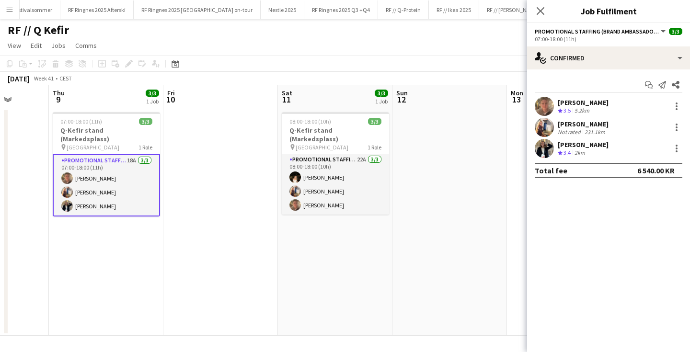
click at [544, 101] on app-user-avatar at bounding box center [544, 106] width 19 height 19
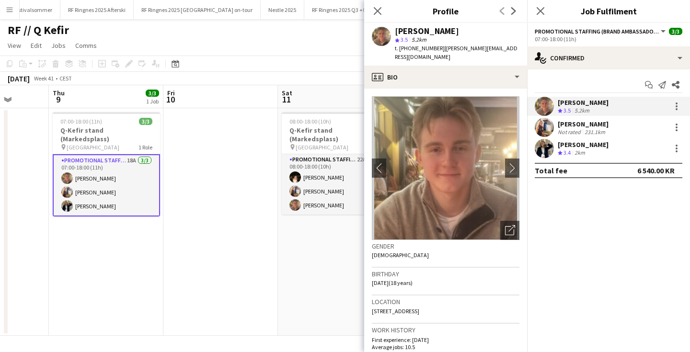
drag, startPoint x: 436, startPoint y: 47, endPoint x: 519, endPoint y: 52, distance: 83.6
click at [519, 52] on div "t. [PHONE_NUMBER] | [PERSON_NAME][EMAIL_ADDRESS][DOMAIN_NAME]" at bounding box center [457, 52] width 125 height 17
copy span "[PERSON_NAME][EMAIL_ADDRESS][DOMAIN_NAME]"
click at [546, 129] on app-user-avatar at bounding box center [544, 127] width 19 height 19
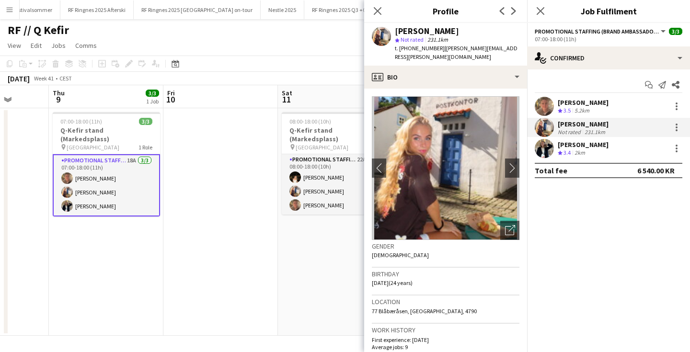
drag, startPoint x: 436, startPoint y: 48, endPoint x: 516, endPoint y: 51, distance: 80.1
click at [516, 51] on div "[PERSON_NAME] star Not rated 231.1km t. [PHONE_NUMBER] | [PERSON_NAME][EMAIL_AD…" at bounding box center [445, 44] width 163 height 43
copy span "[PERSON_NAME][EMAIL_ADDRESS][PERSON_NAME][DOMAIN_NAME]"
click at [545, 149] on app-user-avatar at bounding box center [544, 148] width 19 height 19
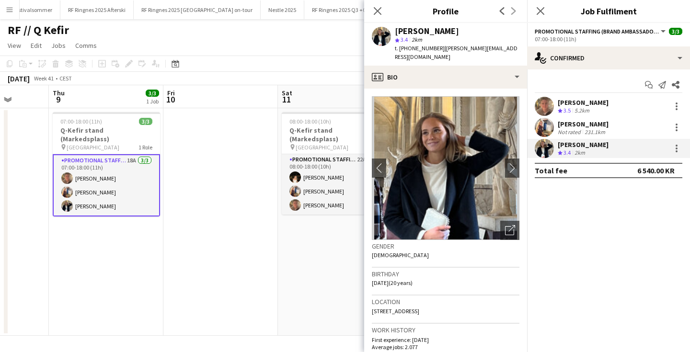
drag, startPoint x: 435, startPoint y: 49, endPoint x: 499, endPoint y: 50, distance: 64.7
click at [499, 50] on div "[PERSON_NAME] star 3.4 2km t. [PHONE_NUMBER] | [PERSON_NAME][EMAIL_ADDRESS][DOM…" at bounding box center [445, 44] width 163 height 43
copy span "[PERSON_NAME][EMAIL_ADDRESS][DOMAIN_NAME]"
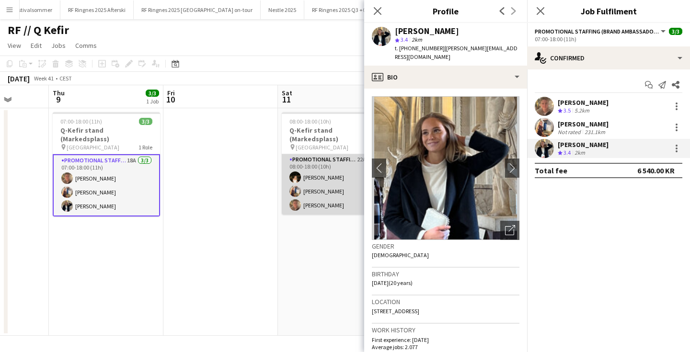
click at [309, 177] on app-card-role "Promotional Staffing (Brand Ambassadors) 22A [DATE] 08:00-18:00 (10h) [PERSON_N…" at bounding box center [335, 184] width 107 height 60
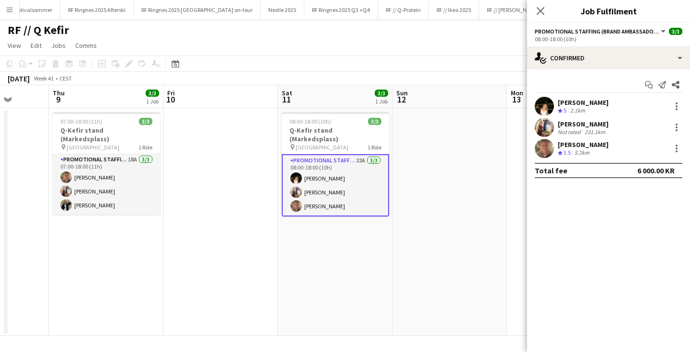
click at [546, 106] on app-user-avatar at bounding box center [544, 106] width 19 height 19
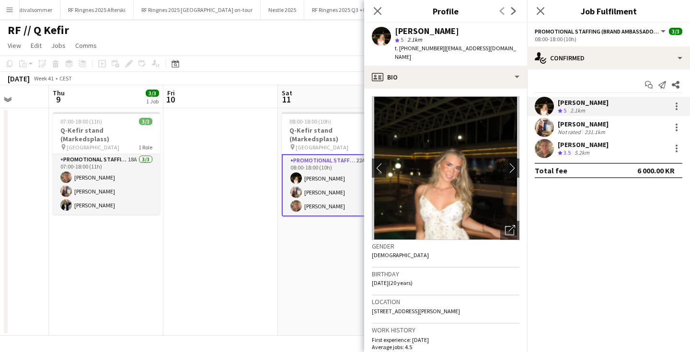
drag, startPoint x: 436, startPoint y: 48, endPoint x: 485, endPoint y: 48, distance: 48.9
click at [485, 48] on span "| [EMAIL_ADDRESS][DOMAIN_NAME]" at bounding box center [455, 53] width 121 height 16
click at [456, 47] on span "| [EMAIL_ADDRESS][DOMAIN_NAME]" at bounding box center [455, 53] width 121 height 16
drag, startPoint x: 434, startPoint y: 47, endPoint x: 531, endPoint y: 49, distance: 96.4
click at [531, 49] on body "Menu Boards Boards Boards All jobs Status Workforce Workforce My Workforce Recr…" at bounding box center [345, 176] width 690 height 352
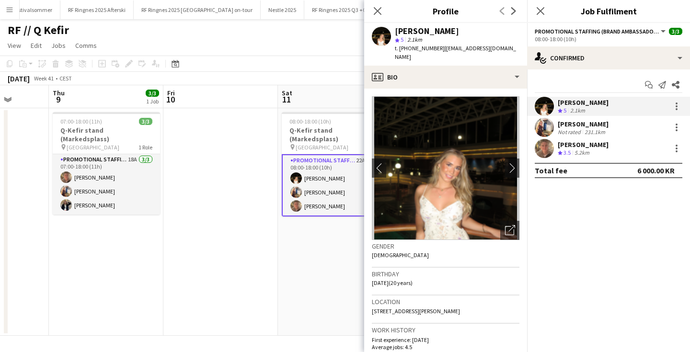
click at [465, 48] on span "| [EMAIL_ADDRESS][DOMAIN_NAME]" at bounding box center [455, 53] width 121 height 16
drag, startPoint x: 434, startPoint y: 48, endPoint x: 521, endPoint y: 50, distance: 86.8
click at [521, 50] on app-profile-header "[PERSON_NAME] Rognan star 5 2.1km t. [PHONE_NUMBER] | [EMAIL_ADDRESS][DOMAIN_NA…" at bounding box center [445, 44] width 163 height 43
copy span "[EMAIL_ADDRESS][DOMAIN_NAME]"
click at [217, 229] on app-date-cell at bounding box center [220, 222] width 115 height 228
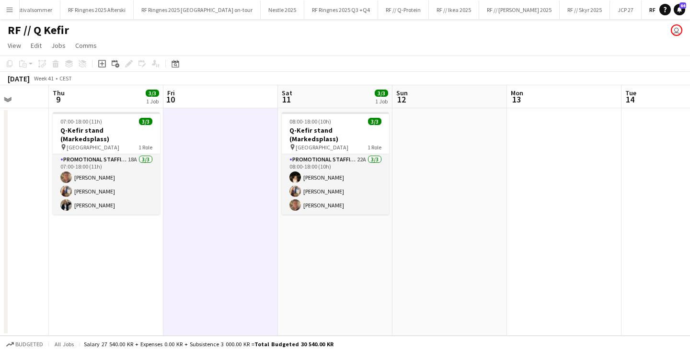
click at [14, 5] on button "Menu" at bounding box center [9, 9] width 19 height 19
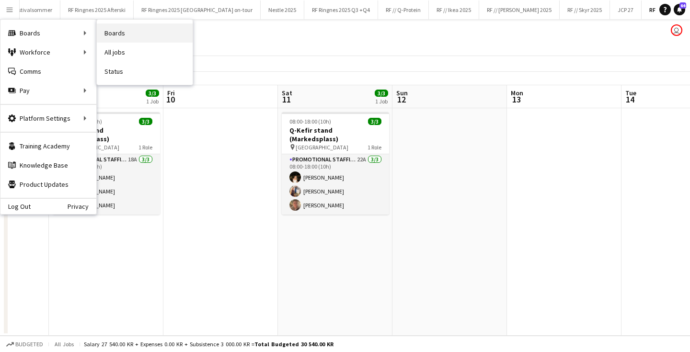
click at [120, 26] on link "Boards" at bounding box center [145, 32] width 96 height 19
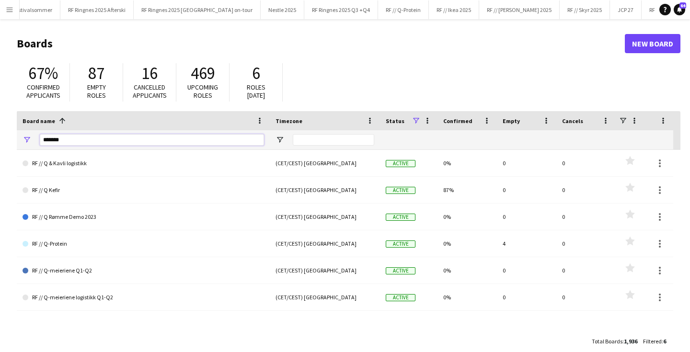
click at [81, 138] on input "*******" at bounding box center [152, 140] width 224 height 12
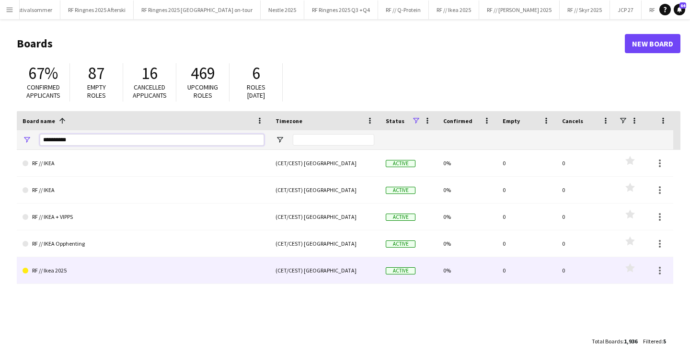
type input "**********"
click at [93, 261] on link "RF // Ikea 2025" at bounding box center [144, 270] width 242 height 27
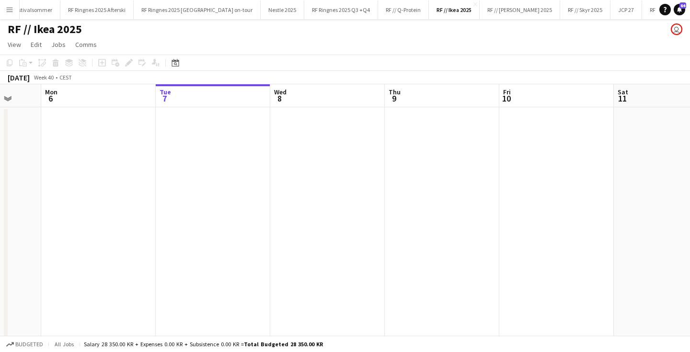
scroll to position [0, 299]
click at [229, 225] on app-date-cell at bounding box center [216, 293] width 115 height 373
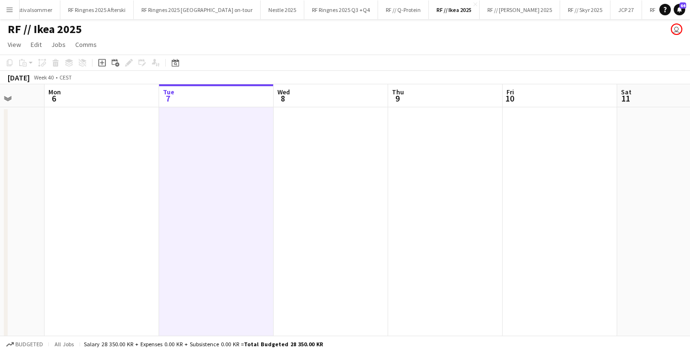
click at [316, 200] on app-date-cell at bounding box center [331, 293] width 115 height 373
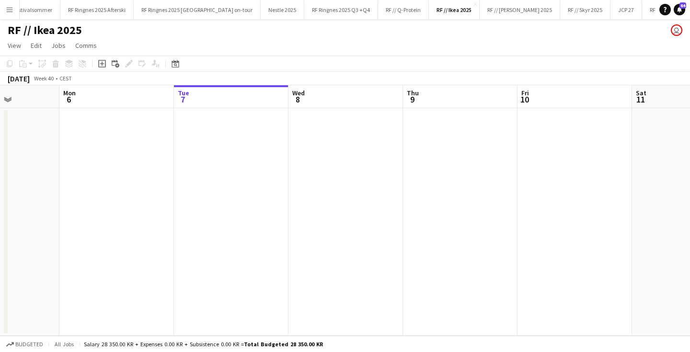
scroll to position [0, 284]
click at [560, 10] on button "RF // Skyr 2025 Close" at bounding box center [585, 9] width 50 height 19
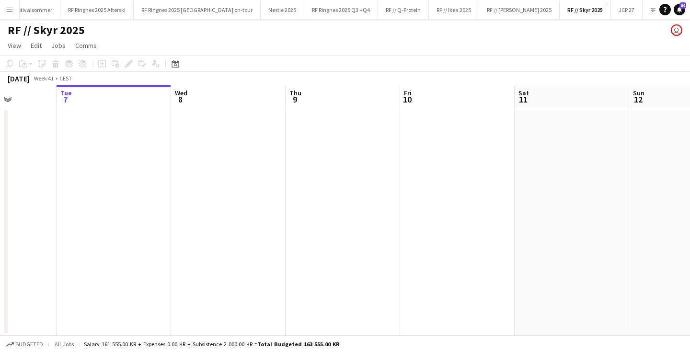
scroll to position [0, 287]
click at [643, 17] on button "RF // Q Kefir Close" at bounding box center [665, 9] width 44 height 19
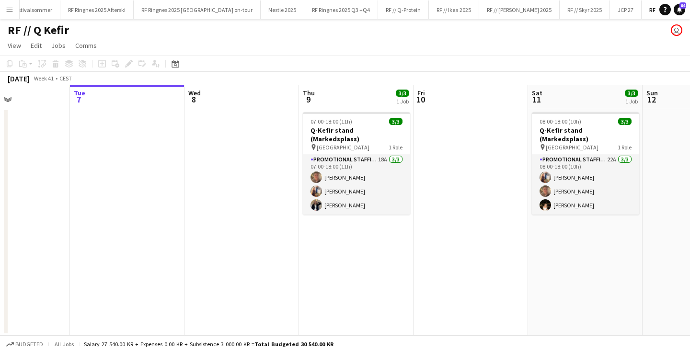
scroll to position [0, 273]
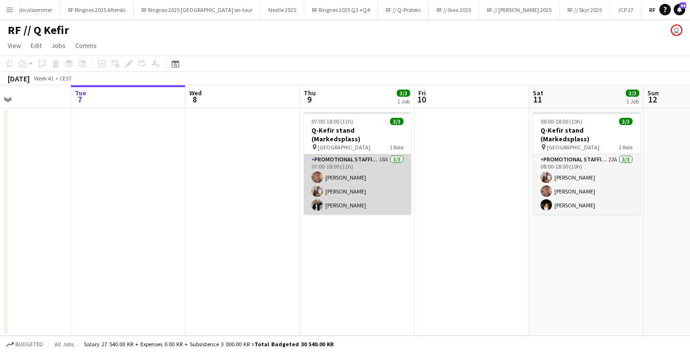
click at [344, 181] on app-card-role "Promotional Staffing (Brand Ambassadors) 18A [DATE] 07:00-18:00 (11h) [PERSON_N…" at bounding box center [357, 184] width 107 height 60
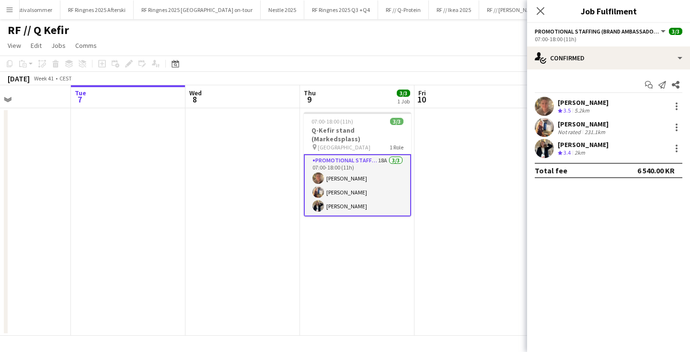
click at [547, 127] on app-user-avatar at bounding box center [544, 127] width 19 height 19
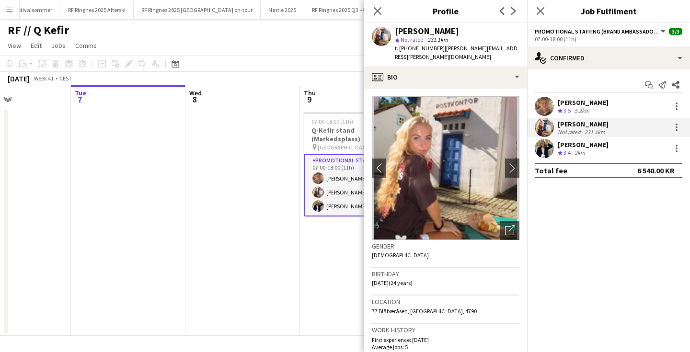
click at [543, 157] on app-user-avatar at bounding box center [544, 148] width 19 height 19
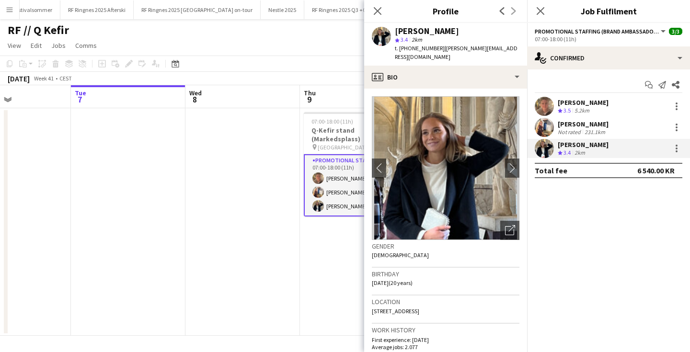
click at [309, 223] on app-date-cell "07:00-18:00 (11h) 3/3 Q-Kefir stand (Markedsplass) pin Oslo 1 Role Promotional …" at bounding box center [357, 222] width 115 height 228
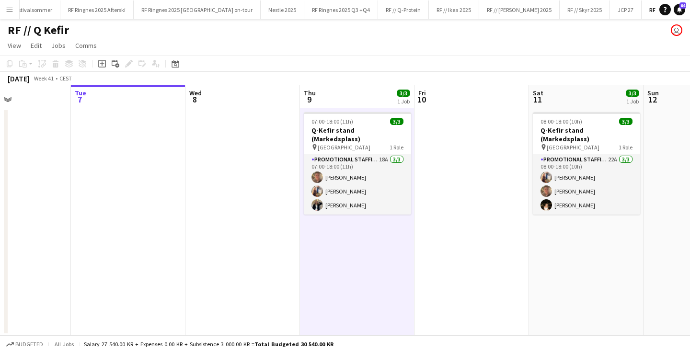
scroll to position [0, 313]
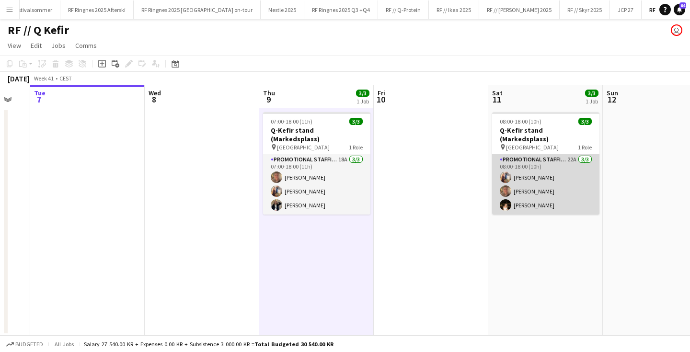
click at [540, 176] on app-card-role "Promotional Staffing (Brand Ambassadors) 22A [DATE] 08:00-18:00 (10h) [PERSON_N…" at bounding box center [545, 184] width 107 height 60
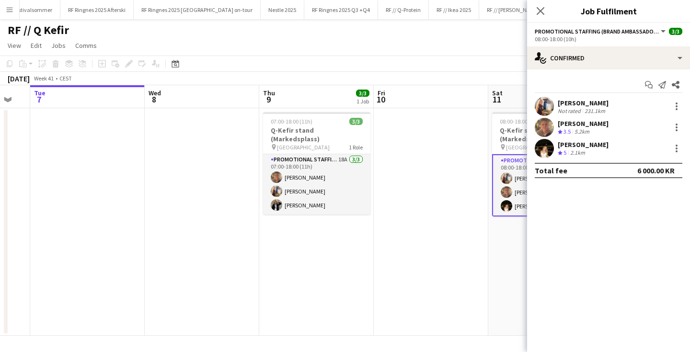
click at [544, 146] on app-user-avatar at bounding box center [544, 148] width 19 height 19
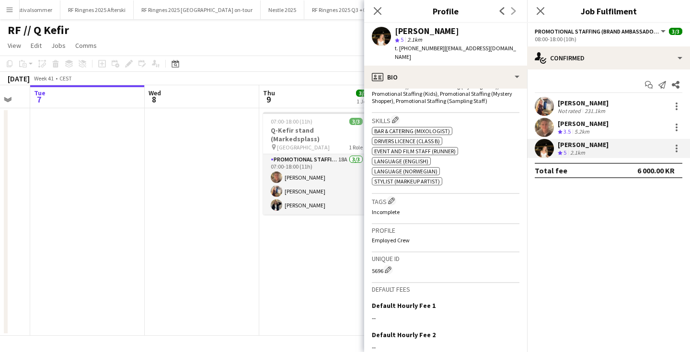
scroll to position [76, 0]
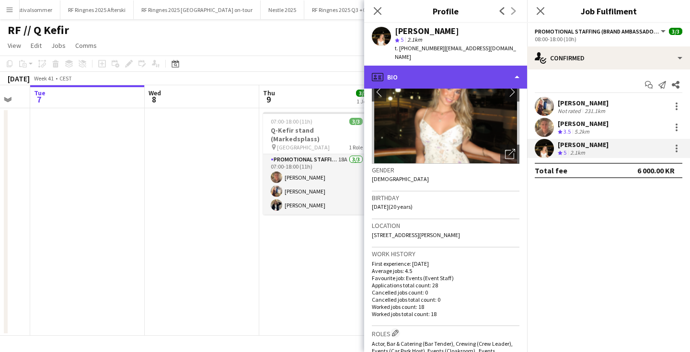
click at [419, 66] on div "profile Bio" at bounding box center [445, 77] width 163 height 23
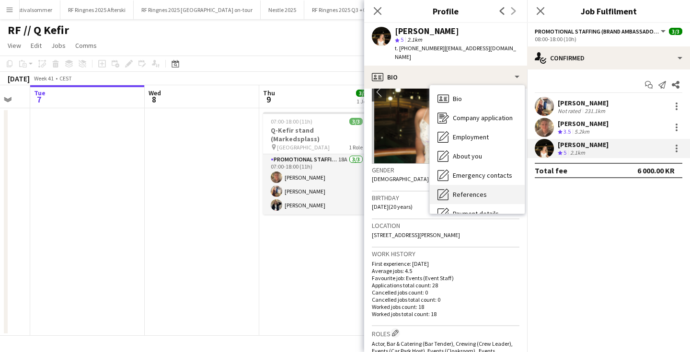
click at [477, 185] on div "References References" at bounding box center [477, 194] width 95 height 19
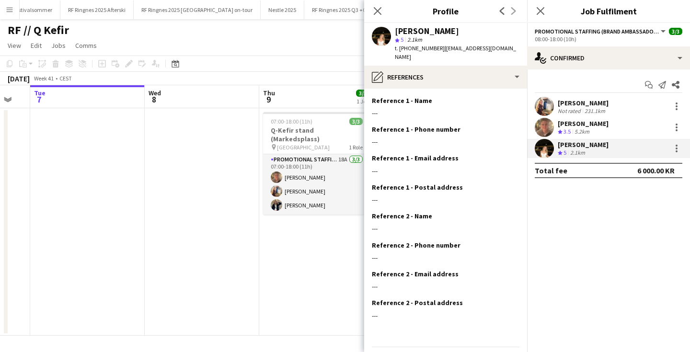
click at [477, 183] on div "Reference 1 - Postal address Edit this field" at bounding box center [446, 187] width 148 height 9
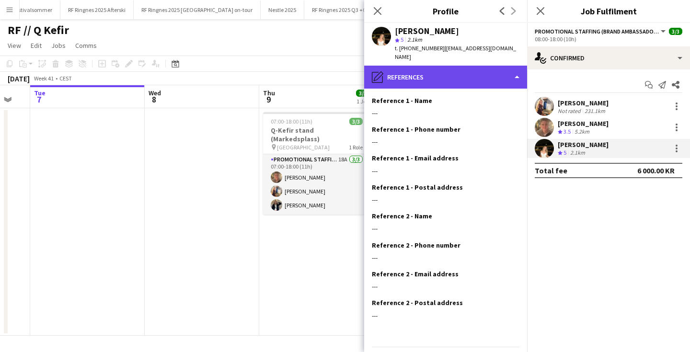
click at [445, 66] on div "pencil4 References" at bounding box center [445, 77] width 163 height 23
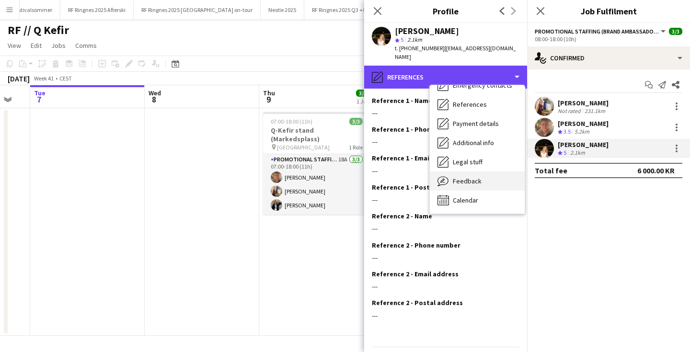
scroll to position [90, 0]
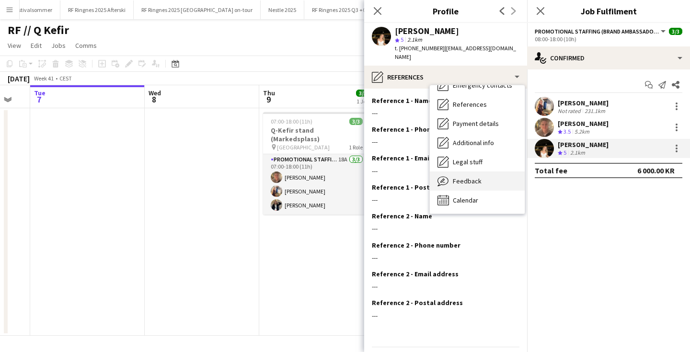
click at [468, 172] on div "Feedback Feedback" at bounding box center [477, 181] width 95 height 19
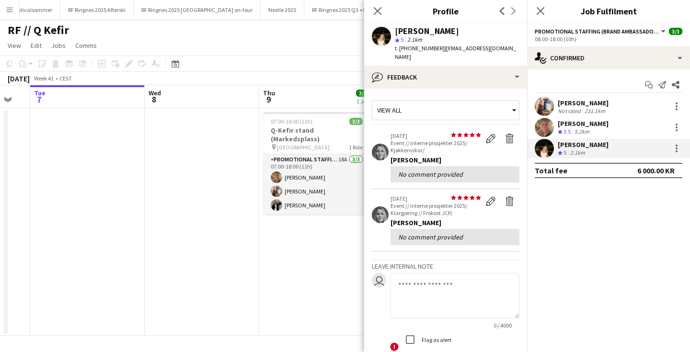
click at [346, 236] on app-date-cell "07:00-18:00 (11h) 3/3 Q-Kefir stand (Markedsplass) pin Oslo 1 Role Promotional …" at bounding box center [316, 222] width 115 height 228
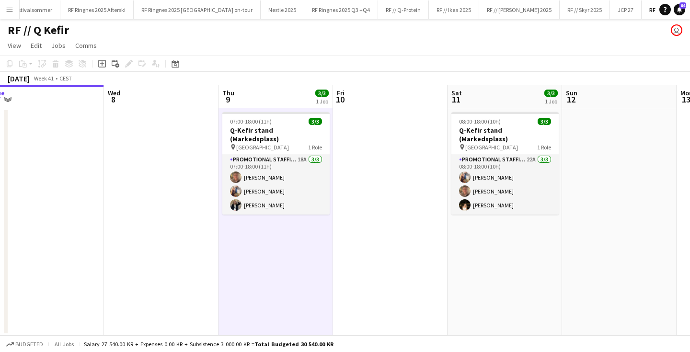
scroll to position [0, 355]
click at [378, 12] on button "RF // Q-Protein Close" at bounding box center [403, 9] width 51 height 19
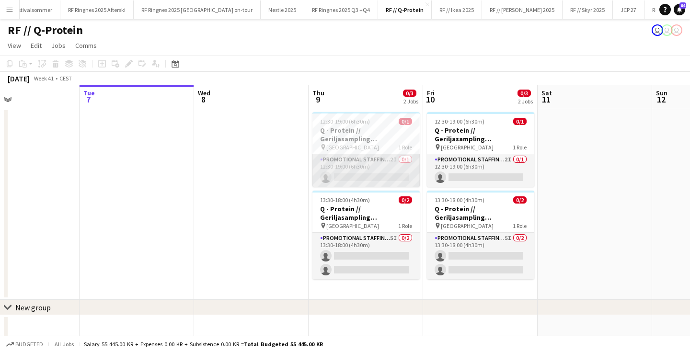
scroll to position [0, 265]
click at [352, 132] on h3 "Q - Protein // Geriljasampling [GEOGRAPHIC_DATA]" at bounding box center [365, 134] width 107 height 17
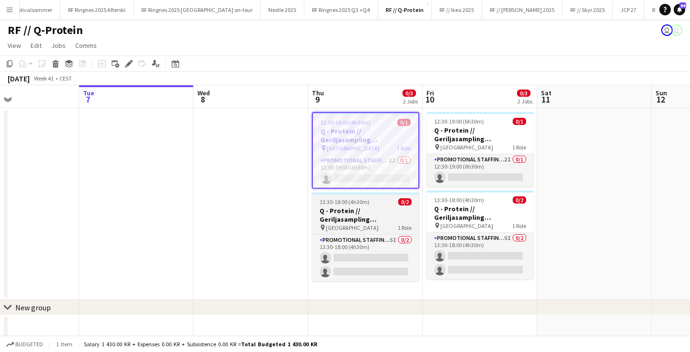
click at [361, 210] on h3 "Q - Protein // Geriljasampling [GEOGRAPHIC_DATA]" at bounding box center [365, 215] width 107 height 17
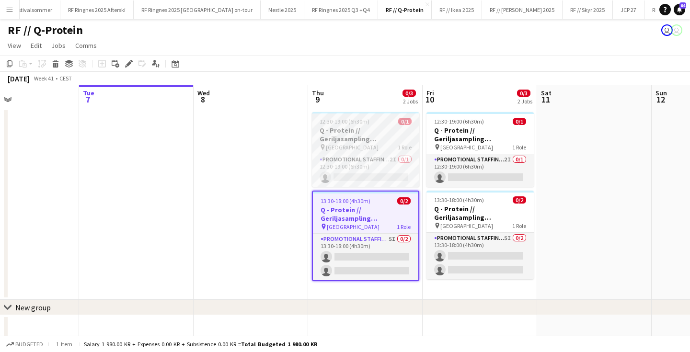
click at [377, 141] on h3 "Q - Protein // Geriljasampling [GEOGRAPHIC_DATA]" at bounding box center [365, 134] width 107 height 17
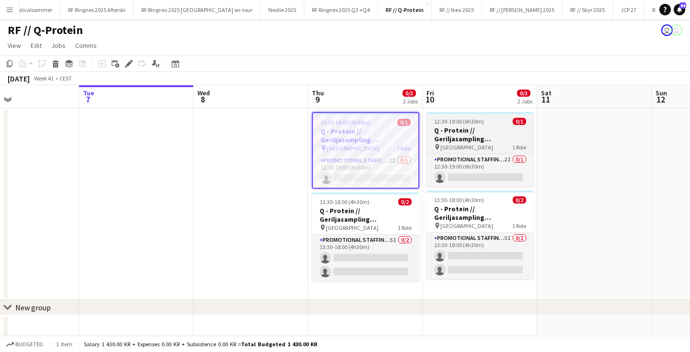
click at [484, 138] on h3 "Q - Protein // Geriljasampling [GEOGRAPHIC_DATA]" at bounding box center [480, 134] width 107 height 17
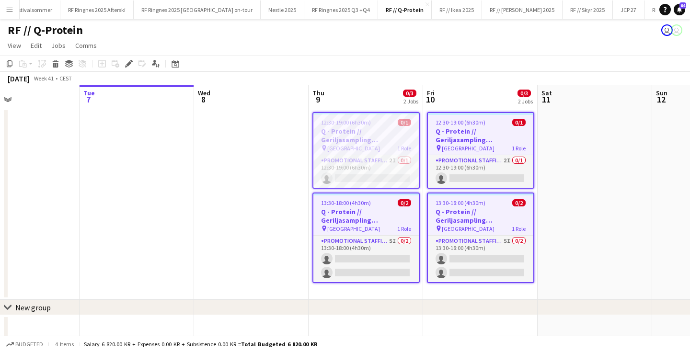
click at [451, 141] on h3 "Q - Protein // Geriljasampling [GEOGRAPHIC_DATA]" at bounding box center [480, 135] width 105 height 17
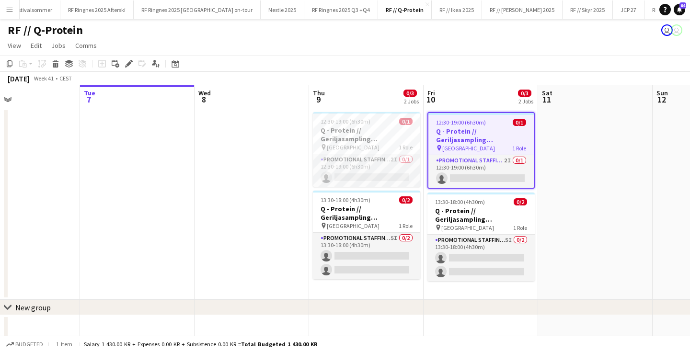
click at [429, 144] on div "pin [GEOGRAPHIC_DATA] 1 Role" at bounding box center [481, 148] width 105 height 8
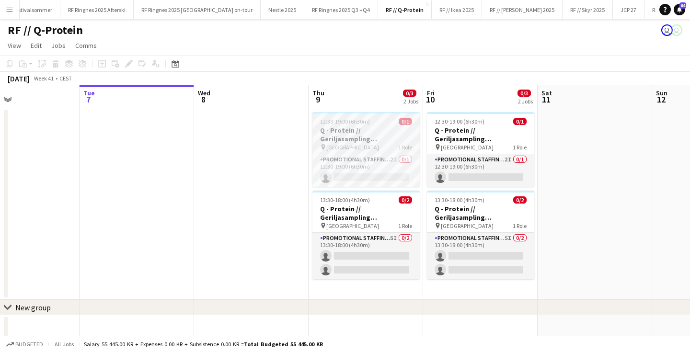
click at [382, 142] on h3 "Q - Protein // Geriljasampling [GEOGRAPHIC_DATA]" at bounding box center [366, 134] width 107 height 17
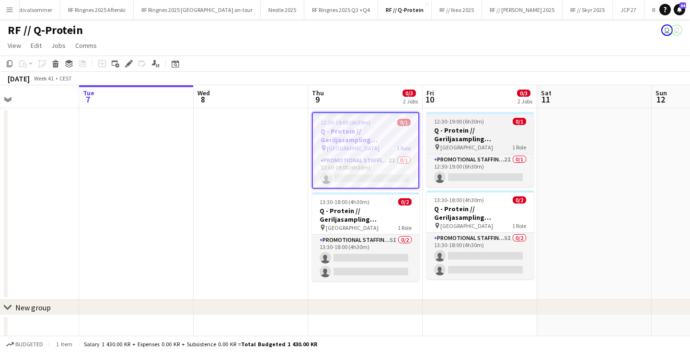
click at [474, 139] on h3 "Q - Protein // Geriljasampling [GEOGRAPHIC_DATA]" at bounding box center [480, 134] width 107 height 17
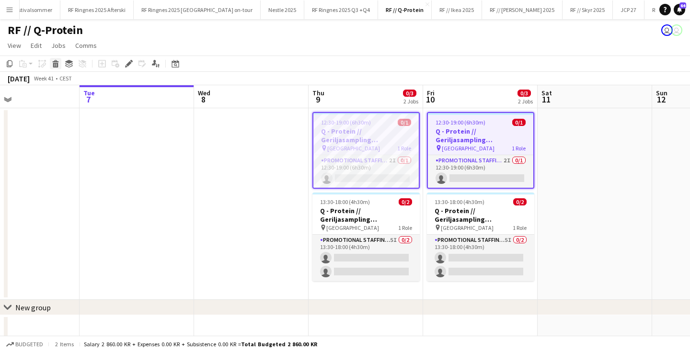
click at [52, 63] on icon "Delete" at bounding box center [56, 64] width 8 height 8
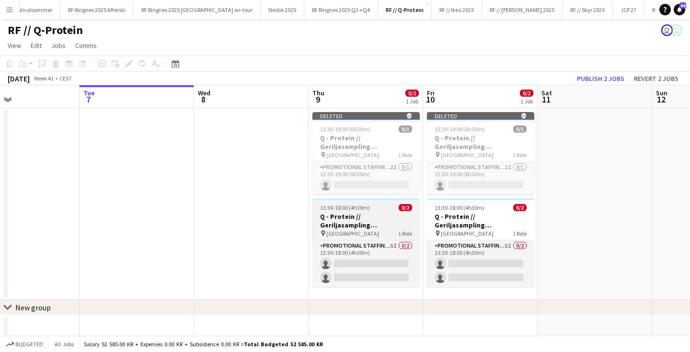
click at [389, 238] on app-job-card "13:30-18:00 (4h30m) 0/2 Q - Protein // Geriljasampling [GEOGRAPHIC_DATA] pin Kr…" at bounding box center [366, 242] width 107 height 89
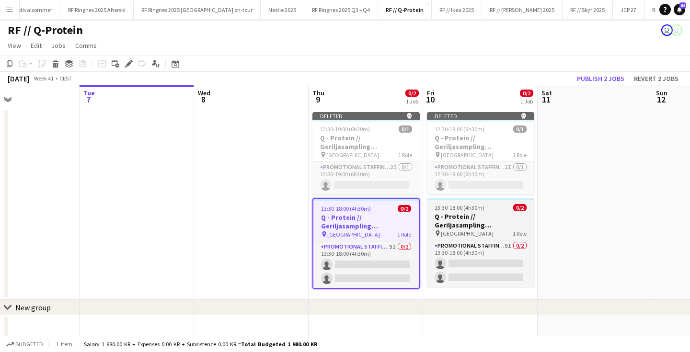
click at [477, 216] on h3 "Q - Protein // Geriljasampling [GEOGRAPHIC_DATA]" at bounding box center [480, 220] width 107 height 17
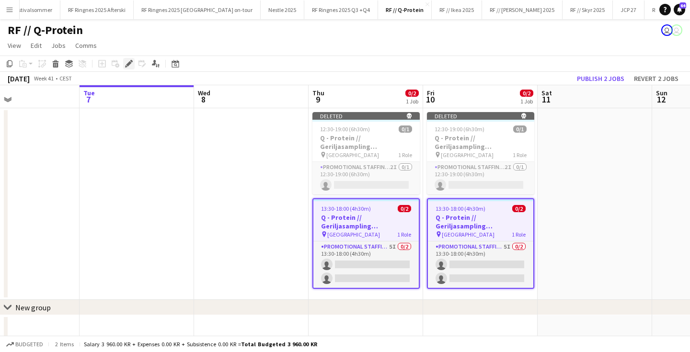
click at [129, 65] on icon at bounding box center [128, 63] width 5 height 5
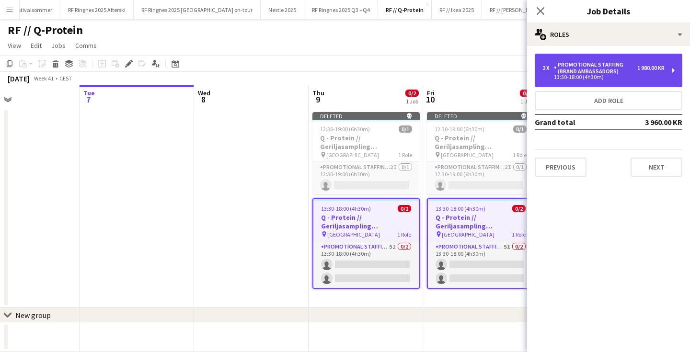
click at [582, 70] on div "Promotional Staffing (Brand Ambassadors)" at bounding box center [595, 67] width 83 height 13
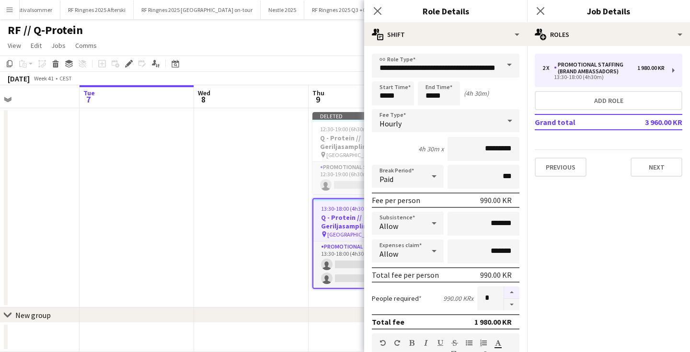
click at [513, 291] on button "button" at bounding box center [511, 293] width 15 height 12
type input "*"
click at [379, 90] on input "*****" at bounding box center [393, 93] width 42 height 24
type input "*****"
click at [385, 78] on div at bounding box center [383, 77] width 19 height 10
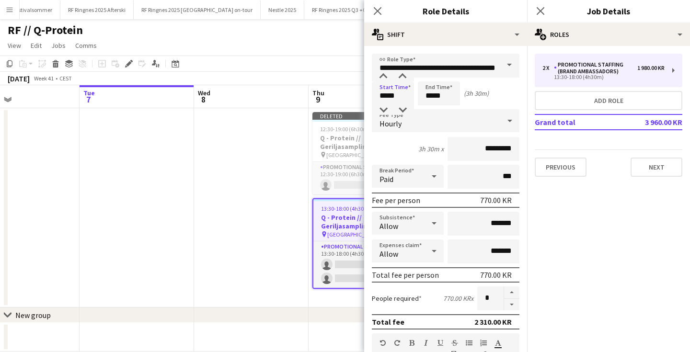
click at [245, 205] on app-date-cell at bounding box center [251, 207] width 115 height 199
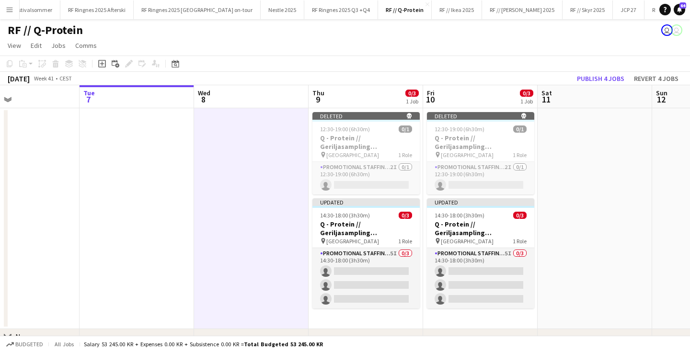
click at [231, 230] on app-date-cell at bounding box center [251, 218] width 115 height 221
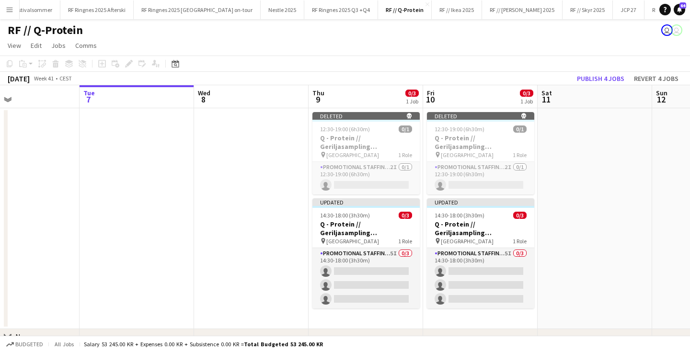
click at [601, 71] on app-toolbar "Copy Paste Paste Command V Paste with crew Command Shift V Paste linked Job [GE…" at bounding box center [345, 64] width 690 height 16
click at [599, 76] on button "Publish 4 jobs" at bounding box center [600, 78] width 55 height 12
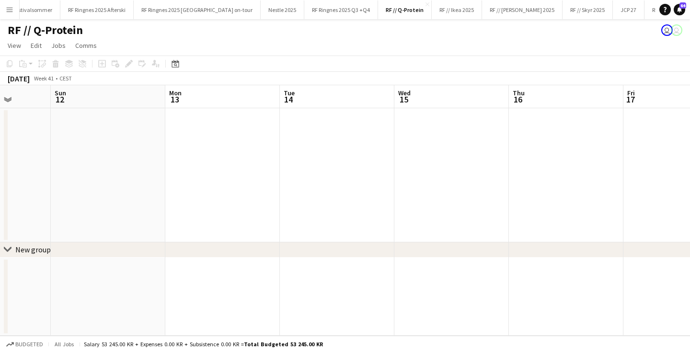
scroll to position [0, 293]
click at [645, 12] on button "RF // Q Kefir Close" at bounding box center [667, 9] width 44 height 19
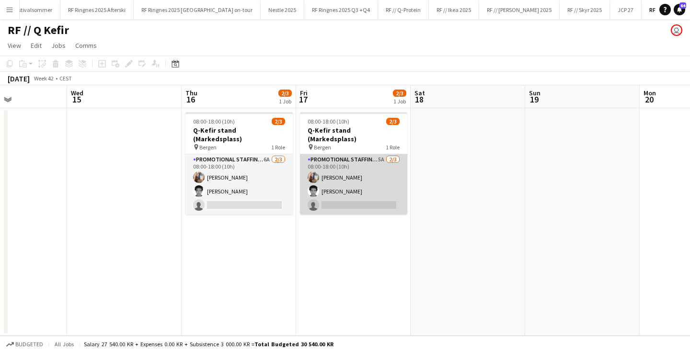
scroll to position [0, 255]
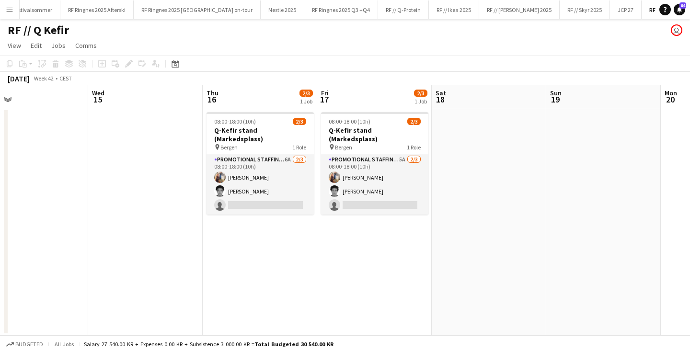
click at [402, 241] on app-date-cell "08:00-18:00 (10h) 2/3 Q-Kefir stand (Markedsplass) pin Bergen 1 Role Promotiona…" at bounding box center [374, 222] width 115 height 228
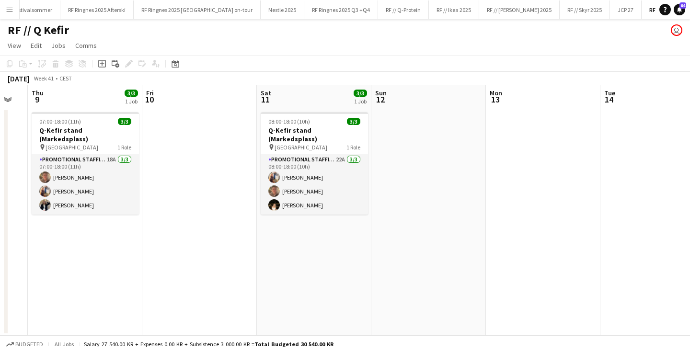
scroll to position [0, 431]
click at [487, 209] on app-date-cell at bounding box center [543, 222] width 115 height 228
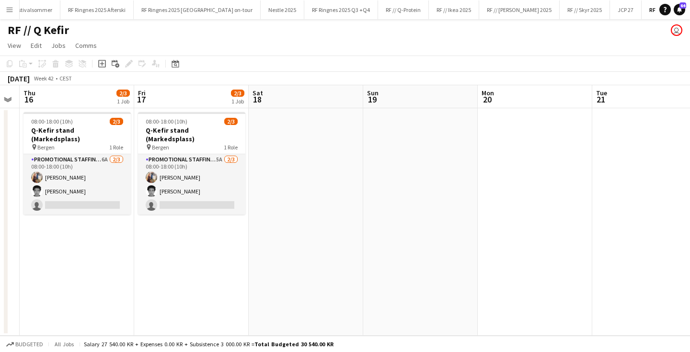
scroll to position [0, 325]
click at [277, 187] on app-date-cell at bounding box center [305, 222] width 115 height 228
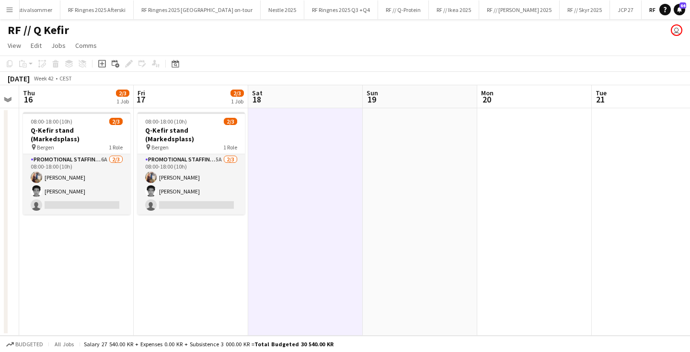
click at [201, 227] on app-date-cell "08:00-18:00 (10h) 2/3 Q-Kefir stand (Markedsplass) pin Bergen 1 Role Promotiona…" at bounding box center [191, 222] width 115 height 228
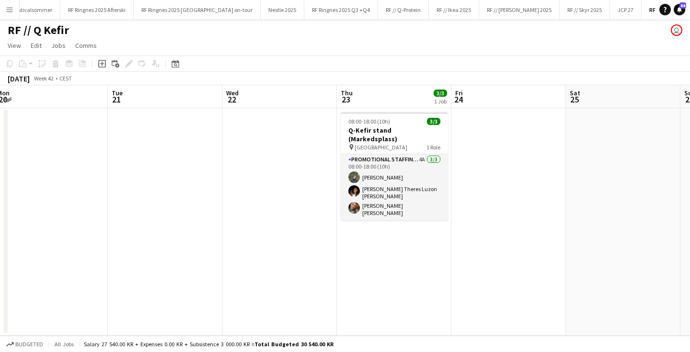
scroll to position [0, 349]
click at [396, 248] on app-date-cell "08:00-18:00 (10h) 3/3 Q-Kefir stand (Markedsplass) pin Trondheim 1 Role Promoti…" at bounding box center [395, 222] width 115 height 228
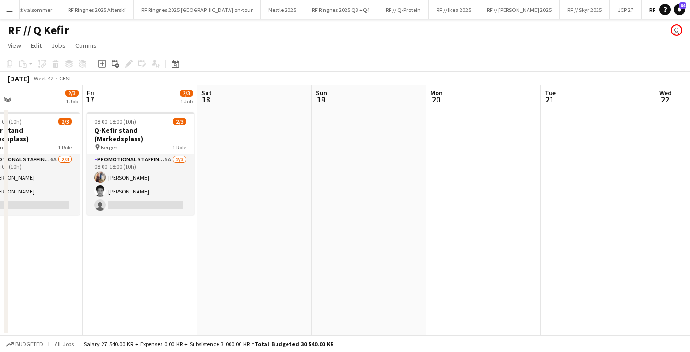
scroll to position [0, 257]
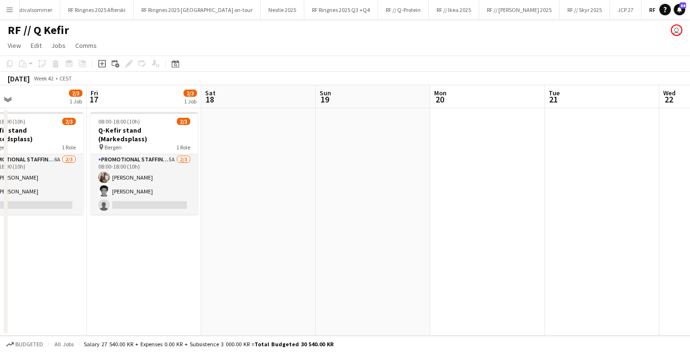
click at [356, 163] on app-date-cell at bounding box center [373, 222] width 115 height 228
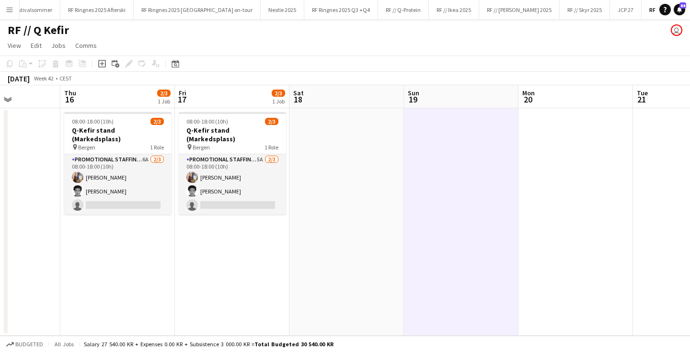
scroll to position [0, 281]
click at [225, 230] on app-date-cell "08:00-18:00 (10h) 2/3 Q-Kefir stand (Markedsplass) pin Bergen 1 Role Promotiona…" at bounding box center [234, 222] width 115 height 228
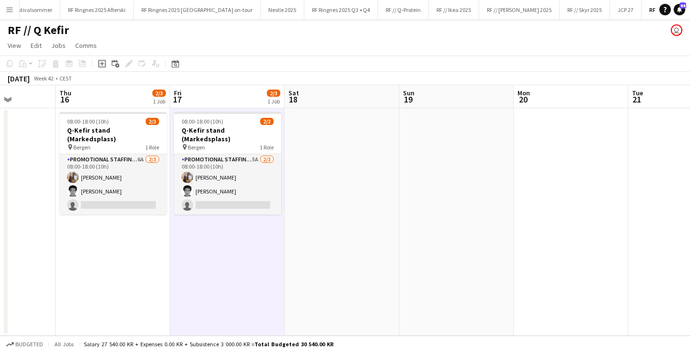
scroll to position [0, 289]
click at [576, 153] on app-date-cell at bounding box center [570, 222] width 115 height 228
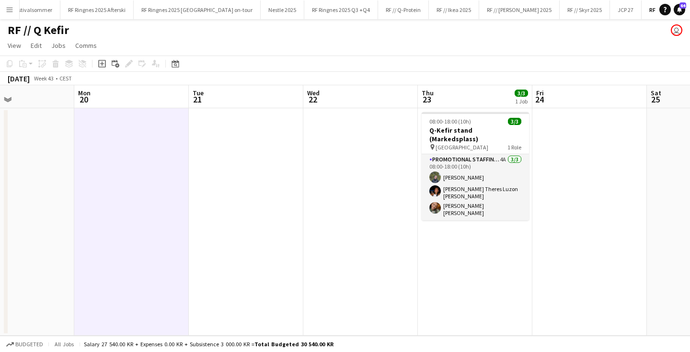
scroll to position [0, 243]
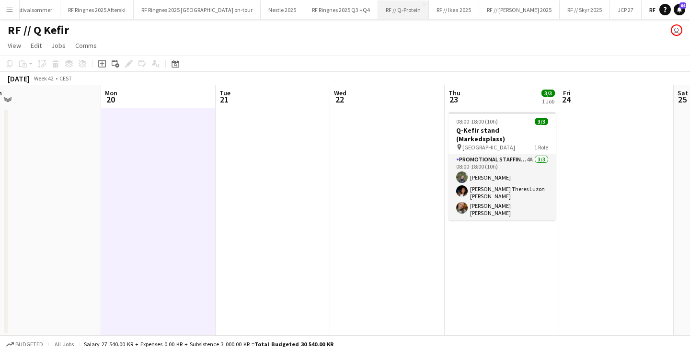
click at [380, 8] on button "RF // Q-Protein Close" at bounding box center [403, 9] width 51 height 19
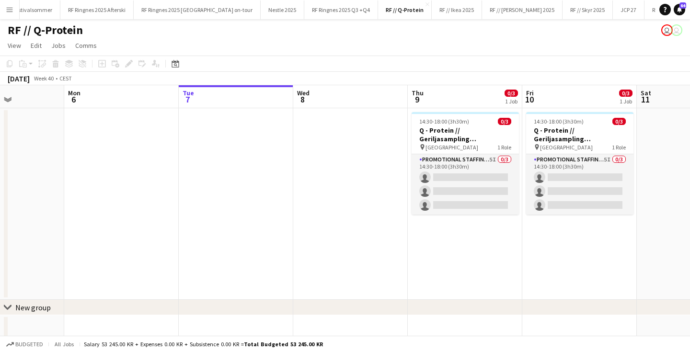
scroll to position [0, 272]
